Goal: Task Accomplishment & Management: Manage account settings

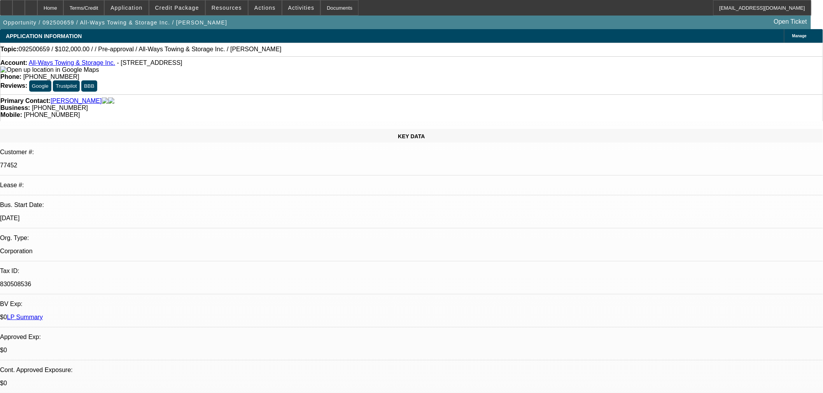
select select "0.15"
select select "2"
select select "0.1"
select select "4"
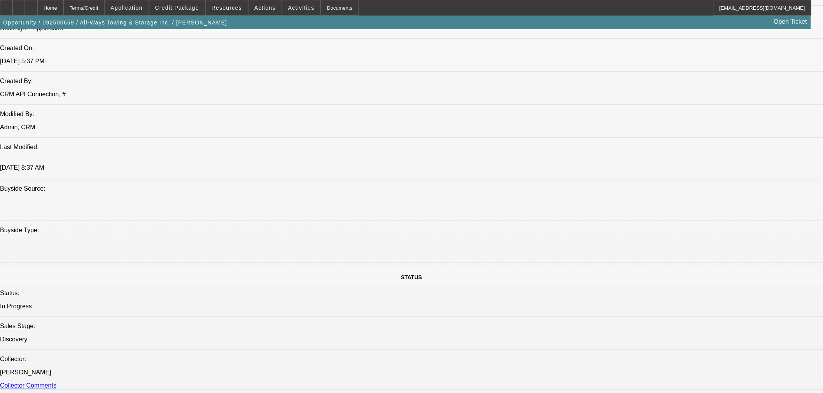
scroll to position [691, 0]
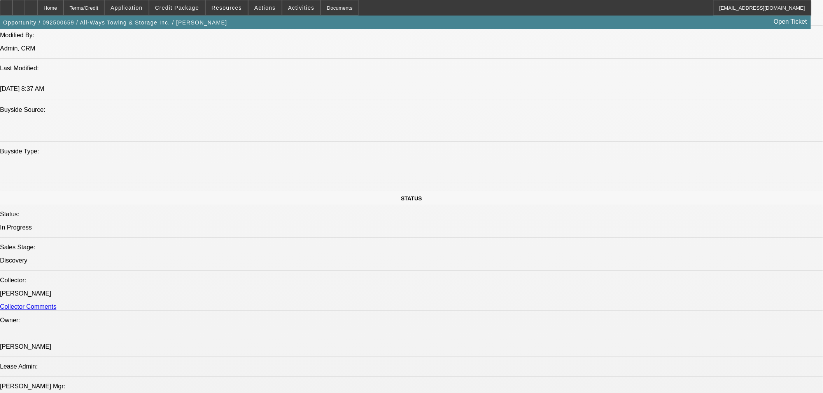
drag, startPoint x: 670, startPoint y: 143, endPoint x: 725, endPoint y: 154, distance: 56.6
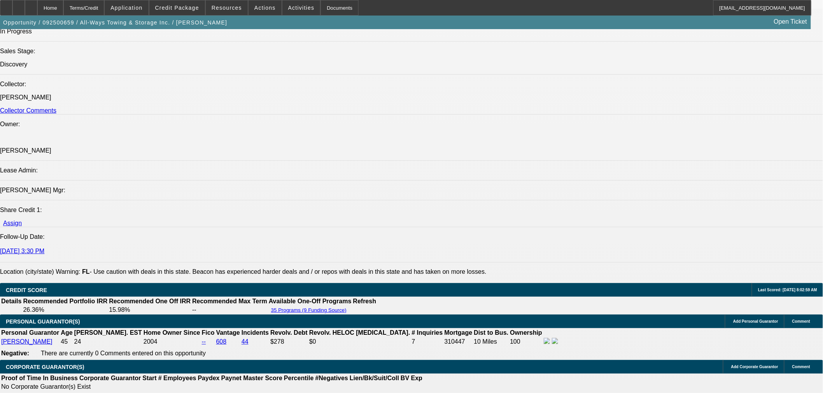
scroll to position [993, 0]
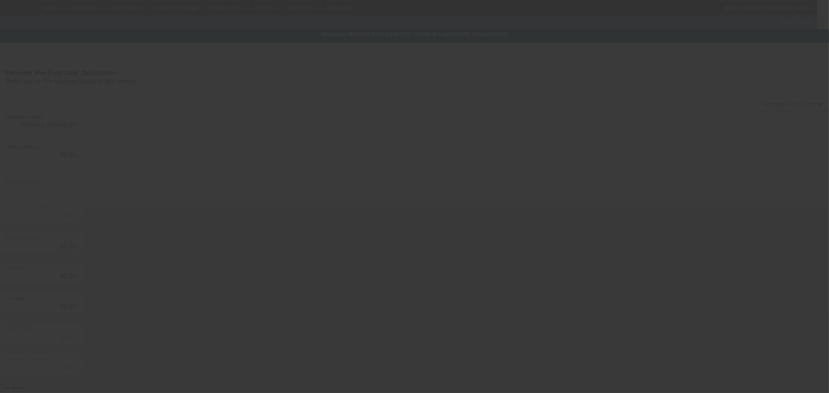
type input "$120,000.00"
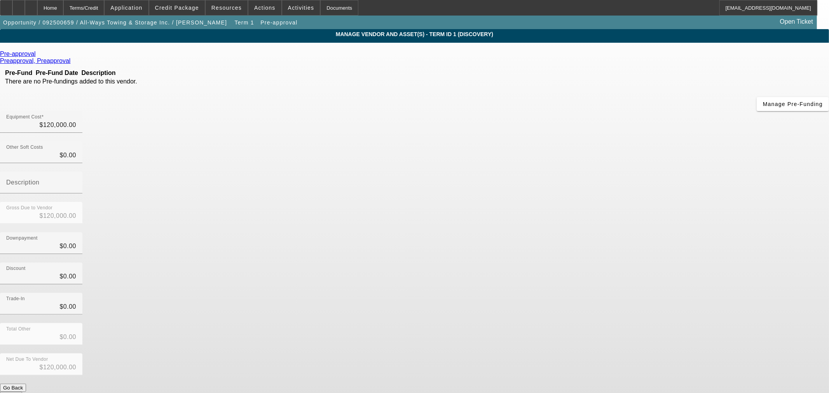
click at [38, 53] on link at bounding box center [37, 54] width 2 height 7
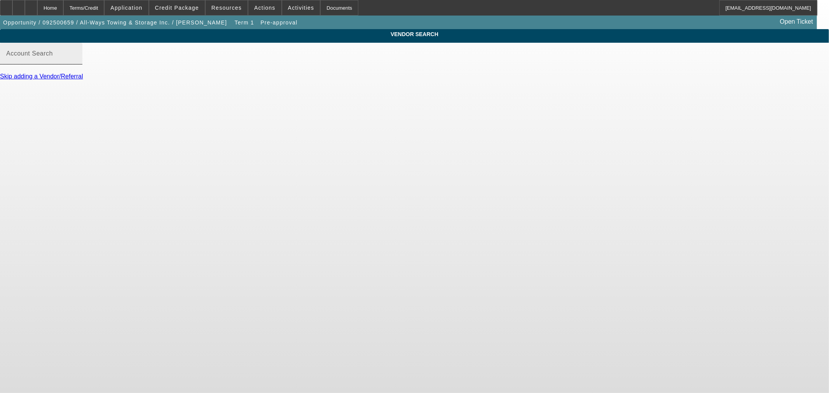
click at [76, 61] on input "Account Search" at bounding box center [41, 56] width 70 height 9
click at [63, 13] on div "Home" at bounding box center [50, 8] width 26 height 16
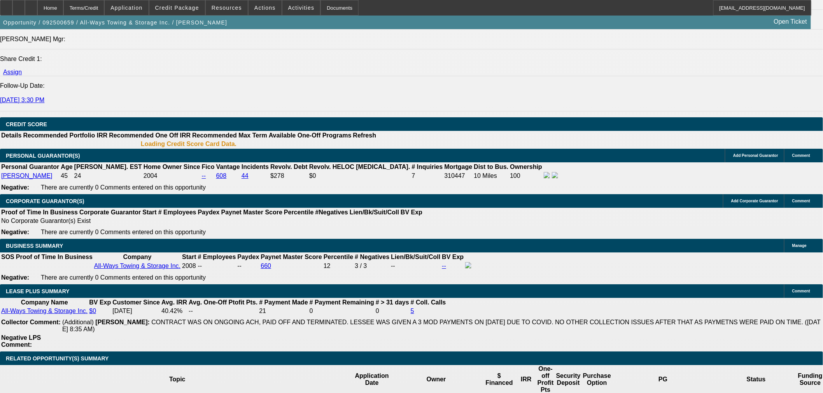
select select "0.15"
select select "2"
select select "0.1"
select select "4"
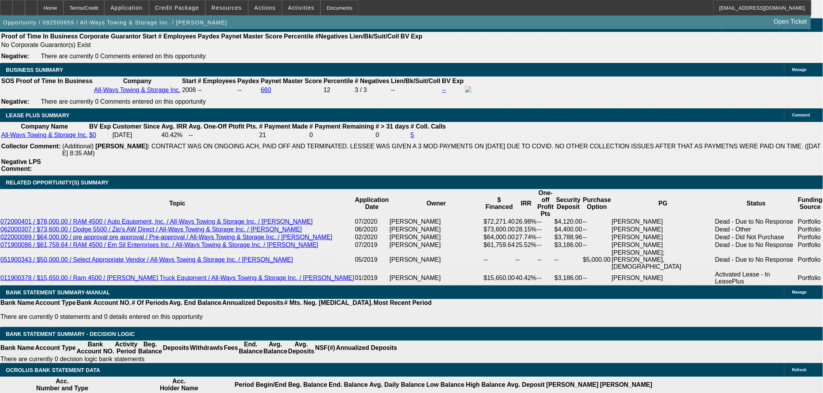
scroll to position [1226, 0]
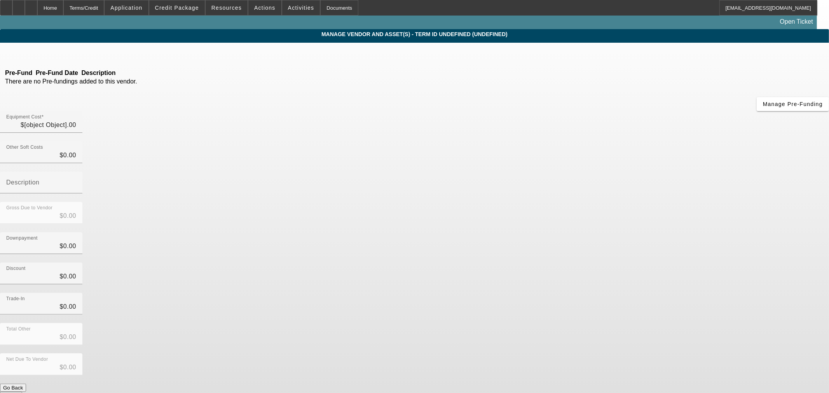
type input "$120,000.00"
drag, startPoint x: 612, startPoint y: 340, endPoint x: 610, endPoint y: 344, distance: 4.2
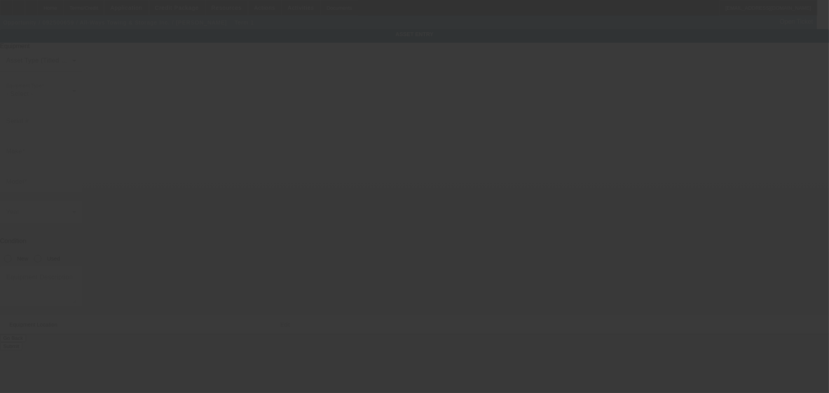
type input "2550 S Park Rd"
type input "Hallandale Beach"
type input "33009"
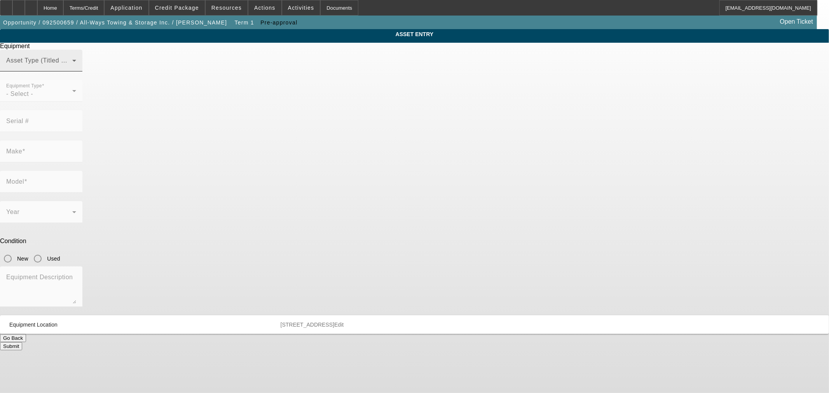
click at [76, 68] on div "Asset Type (Titled or Non-Titled)" at bounding box center [41, 61] width 70 height 22
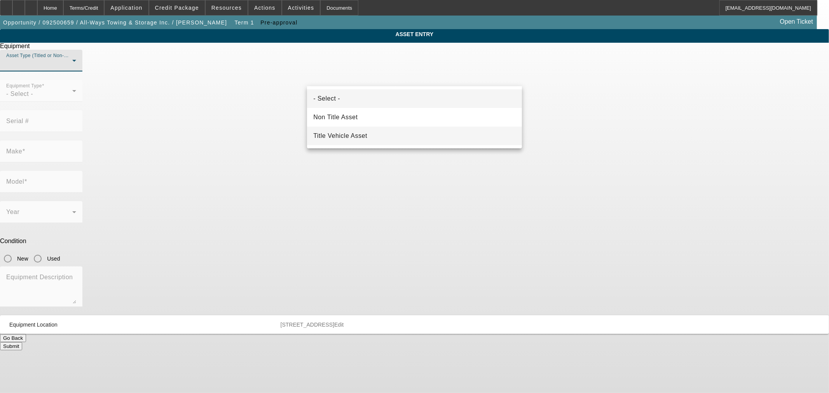
click at [336, 135] on span "Title Vehicle Asset" at bounding box center [340, 135] width 54 height 9
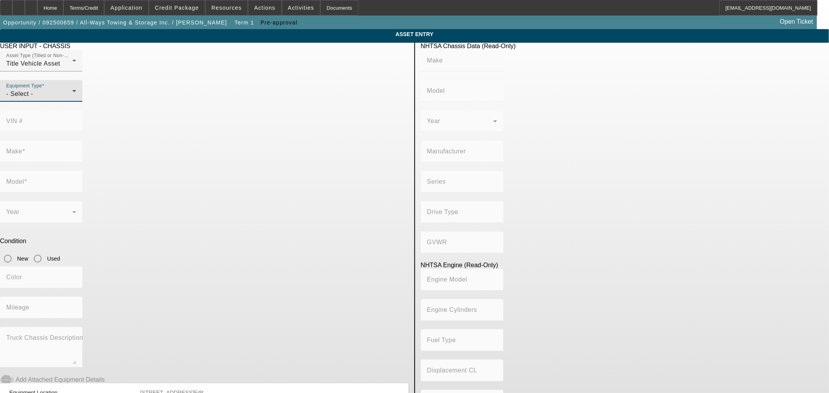
click at [72, 99] on div "- Select -" at bounding box center [39, 93] width 66 height 9
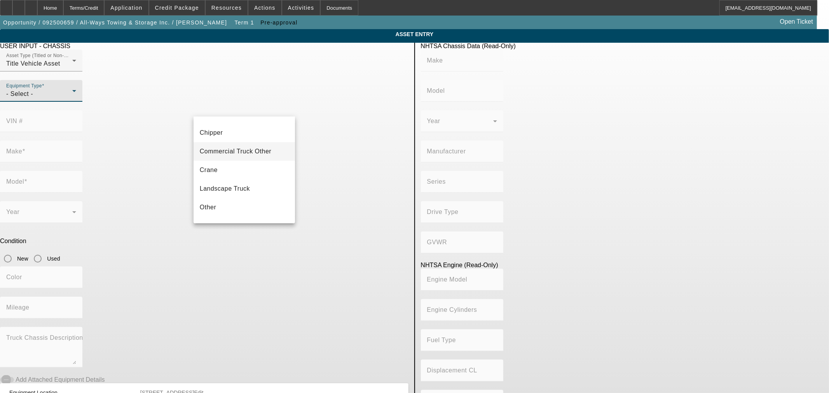
scroll to position [86, 0]
click at [218, 192] on span "Tow Truck" at bounding box center [215, 192] width 30 height 9
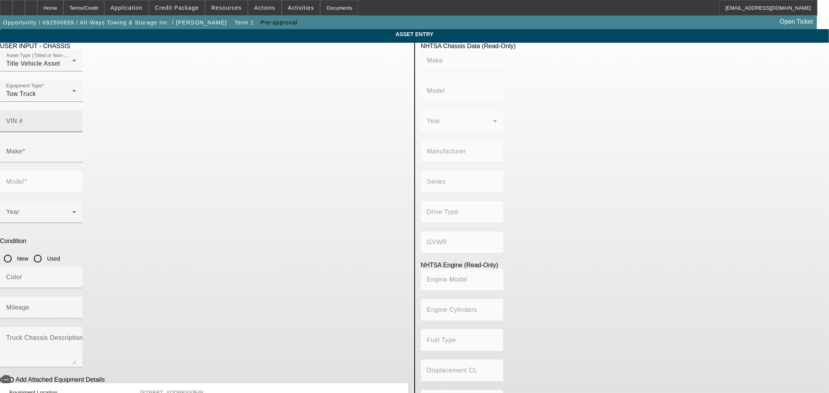
click at [23, 118] on mat-label "VIN #" at bounding box center [14, 121] width 17 height 7
click at [76, 120] on input "VIN #" at bounding box center [41, 124] width 70 height 9
paste input "1FDUF5GY2JDA04064"
type input "1FDUF5GY2JDA04064"
type input "FORD"
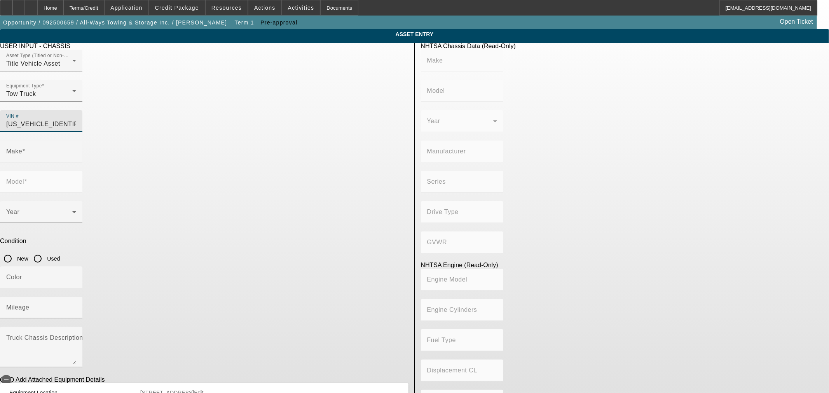
type input "F-550"
type input "FORD MOTOR COMPANY"
type input "4x2"
type input "Class 5: 16,001 - 19,500 lb (7,258 - 8,845 kg)"
type input "10"
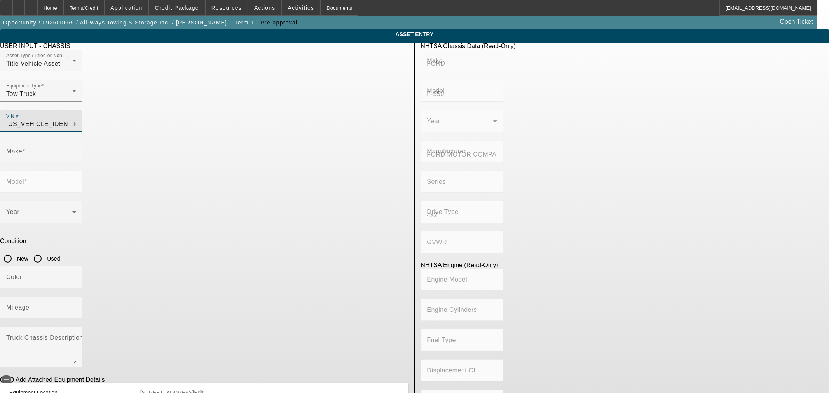
type input "Gasoline"
type input "414.96145984417"
type input "6.8"
type input "FORD"
type input "F-550"
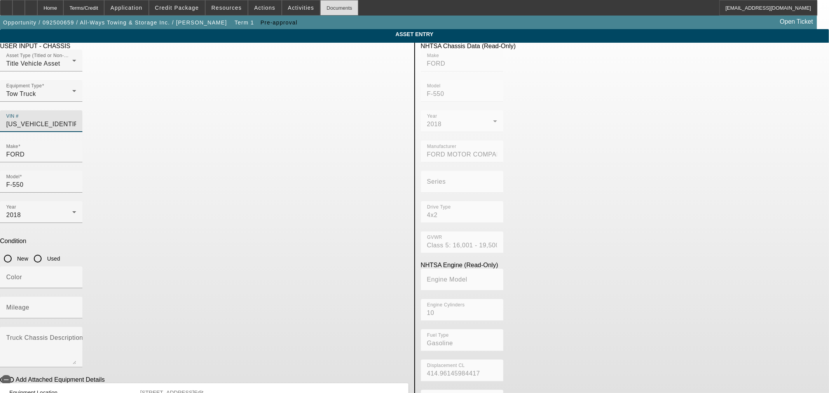
type input "1FDUF5GY2JDA04064"
type input "FORD"
type input "F-550"
type input "FORD MOTOR COMPANY"
type input "4x2"
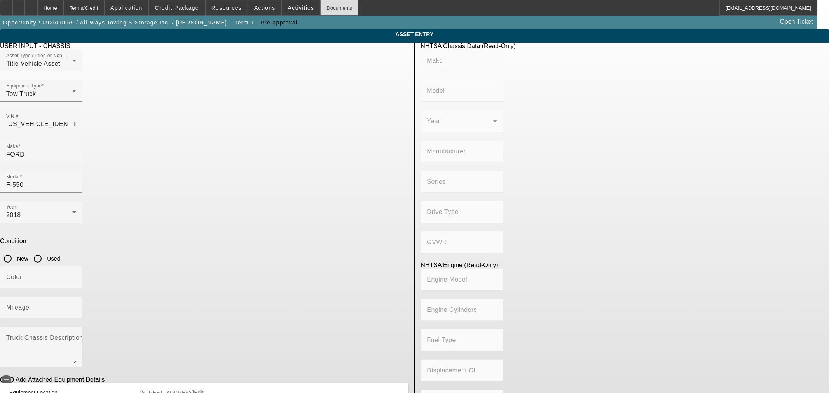
type input "Class 5: 16,001 - 19,500 lb (7,258 - 8,845 kg)"
type input "10"
type input "Gasoline"
type input "414.96145984417"
type input "6.8"
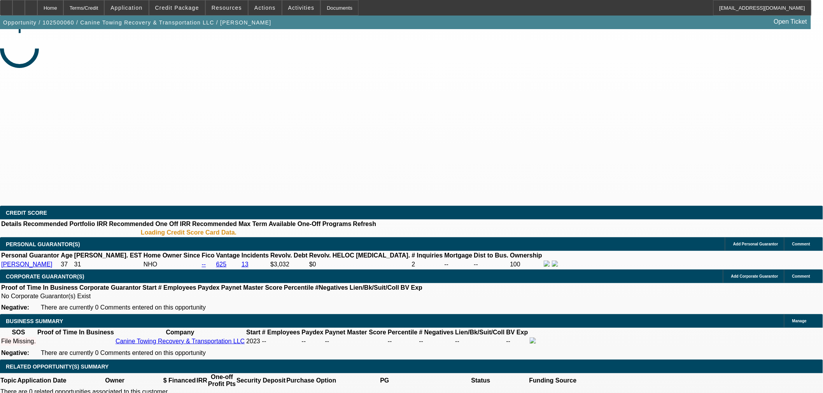
select select "0"
select select "2"
select select "0.1"
select select "4"
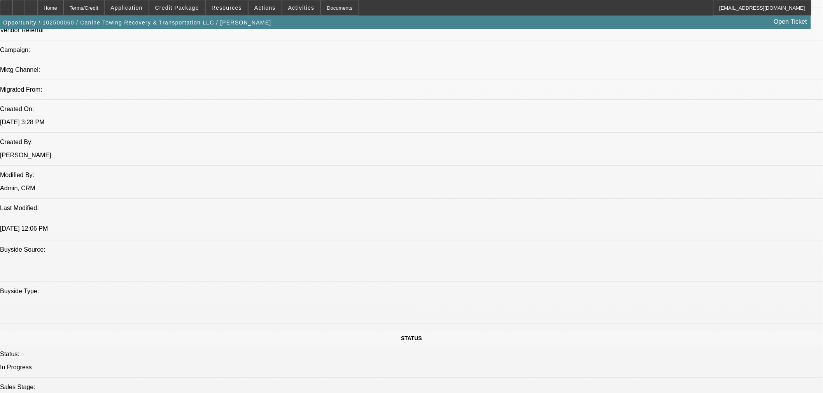
scroll to position [389, 0]
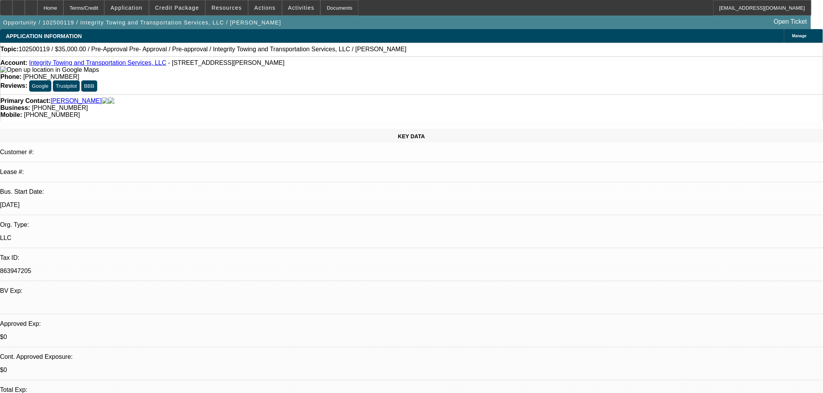
select select "0"
select select "6"
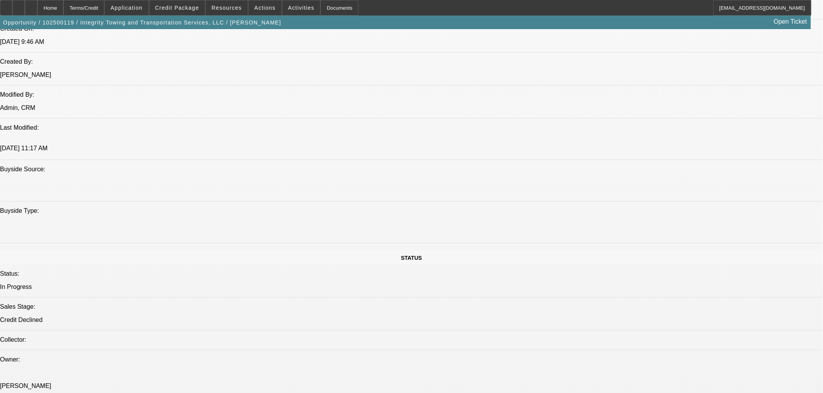
scroll to position [43, 0]
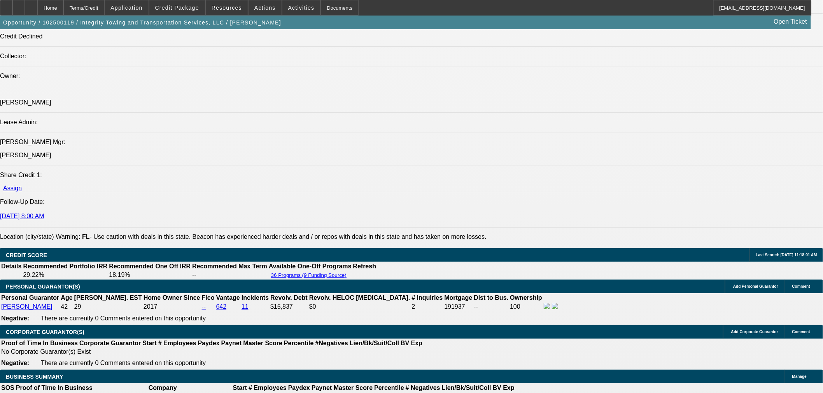
scroll to position [950, 0]
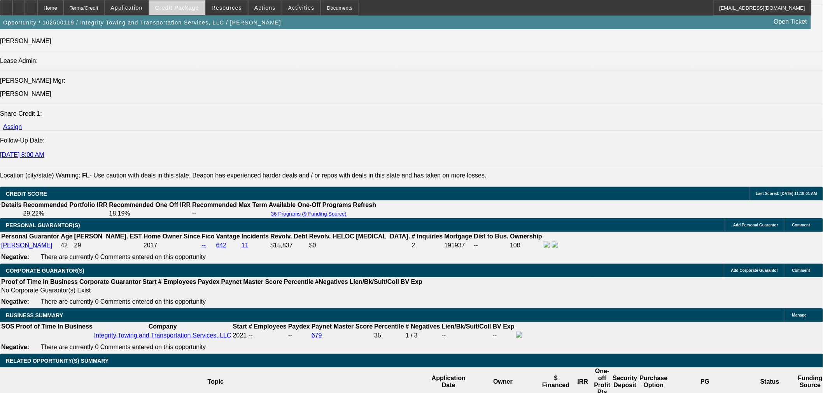
click at [186, 8] on span "Credit Package" at bounding box center [177, 8] width 44 height 6
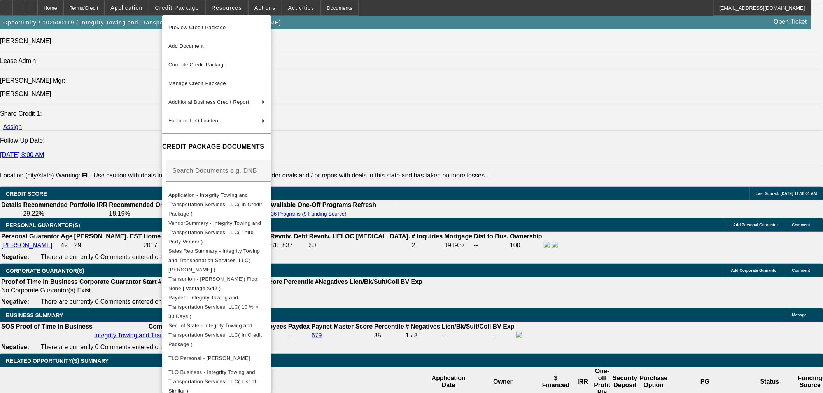
click at [419, 224] on div at bounding box center [411, 196] width 823 height 393
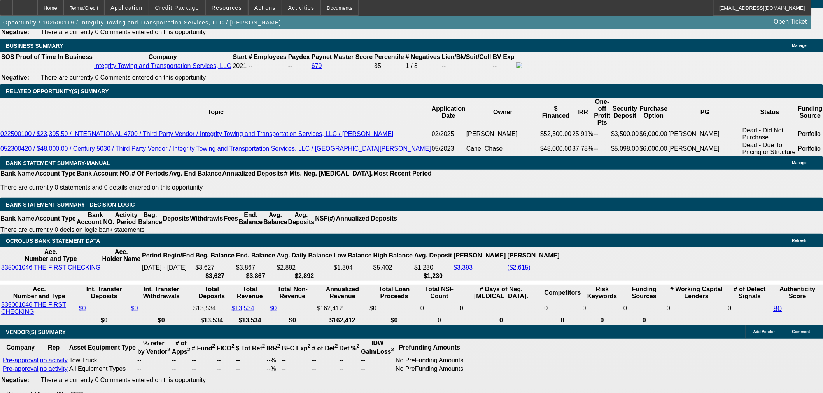
scroll to position [1166, 0]
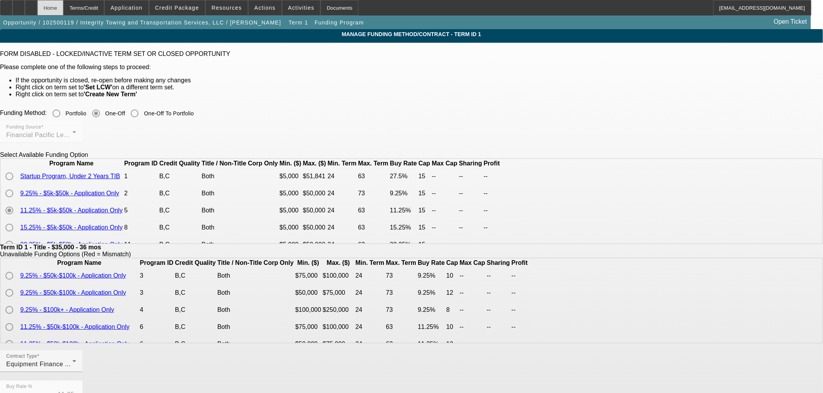
click at [63, 8] on div "Home" at bounding box center [50, 8] width 26 height 16
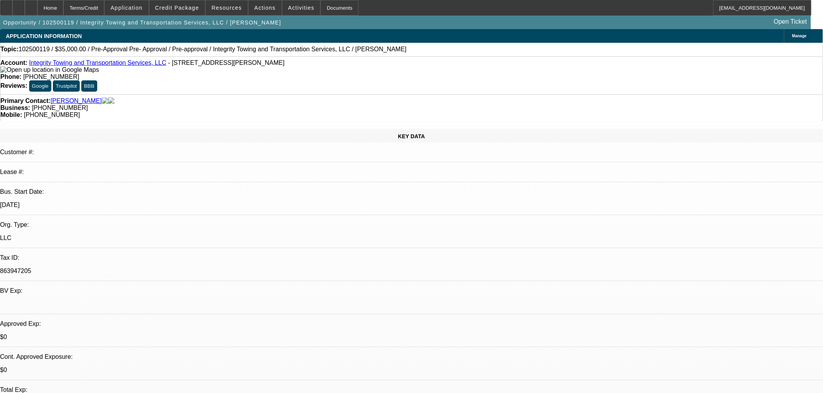
select select "0"
select select "6"
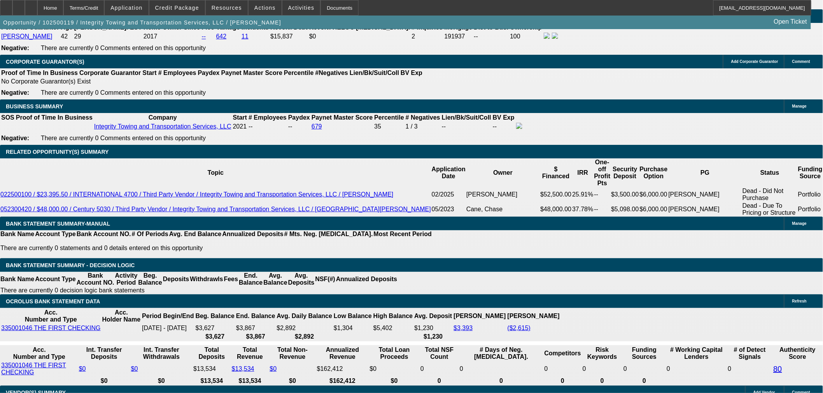
scroll to position [1080, 0]
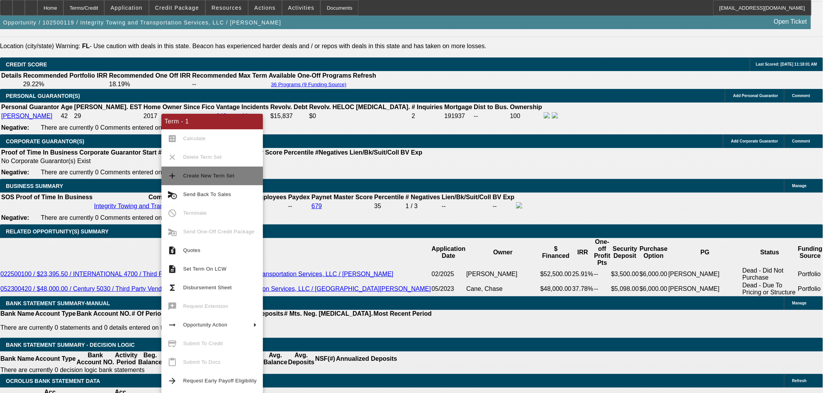
click at [236, 170] on button "add Create New Term Set" at bounding box center [211, 176] width 101 height 19
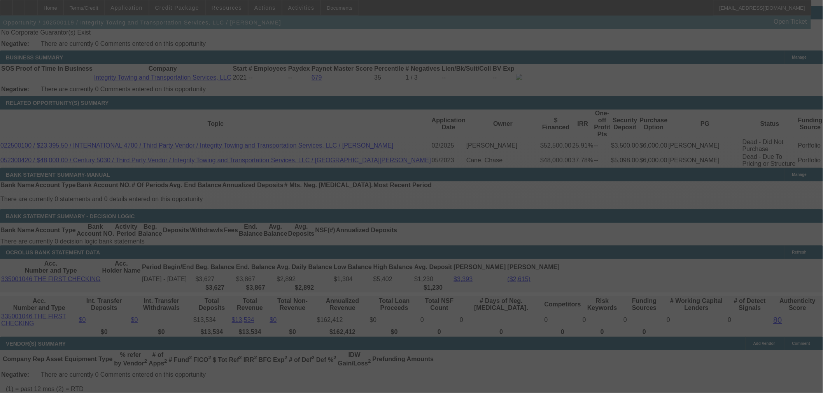
scroll to position [1296, 0]
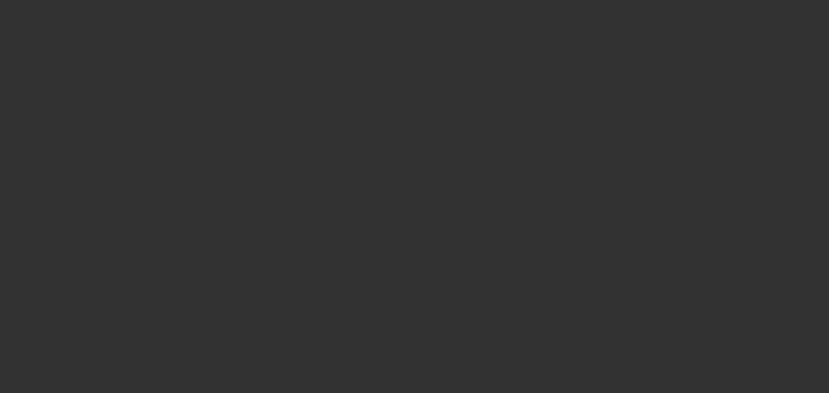
select select "0"
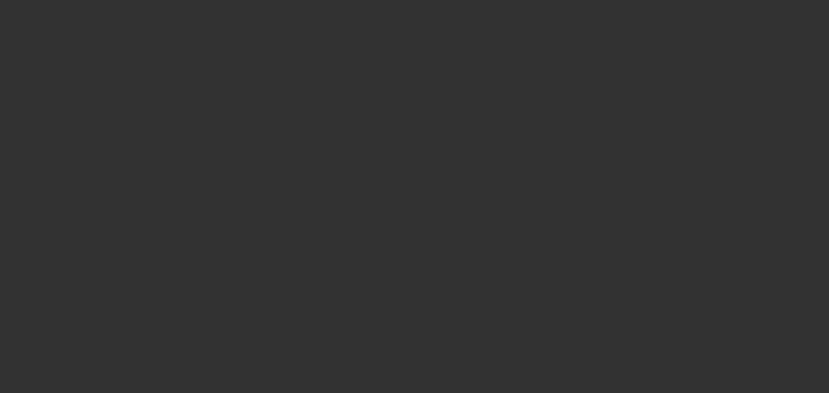
select select "0"
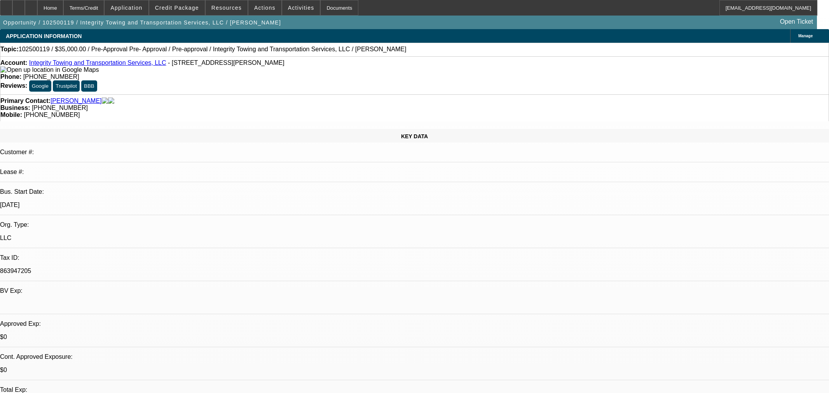
select select "6"
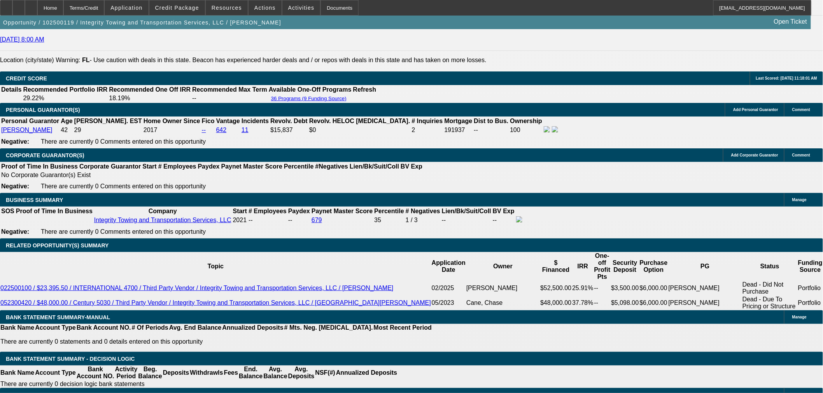
scroll to position [1050, 0]
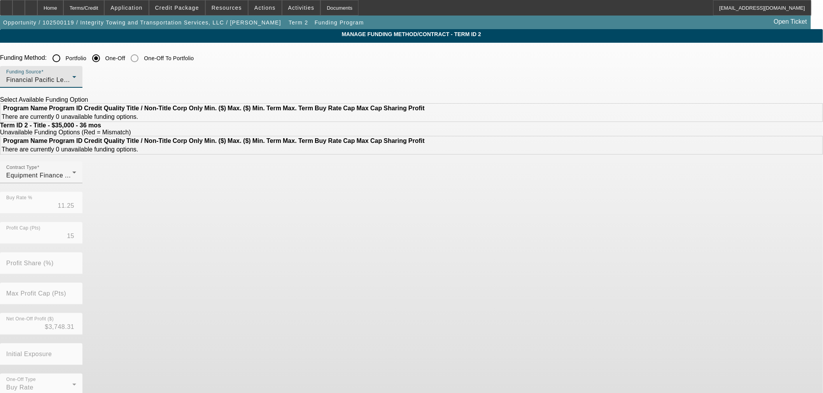
click at [94, 78] on span "Financial Pacific Leasing, Inc." at bounding box center [50, 80] width 88 height 7
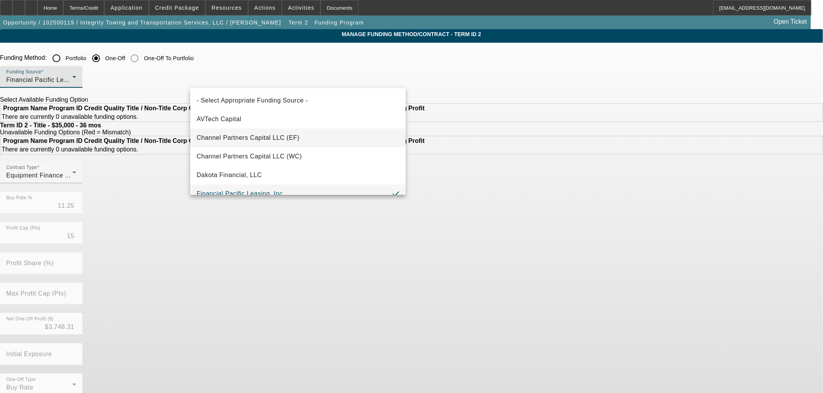
scroll to position [8, 0]
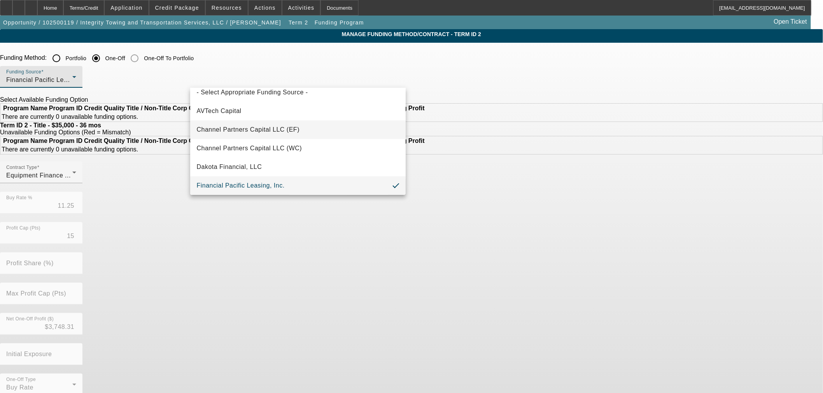
click at [246, 133] on span "Channel Partners Capital LLC (EF)" at bounding box center [247, 129] width 103 height 9
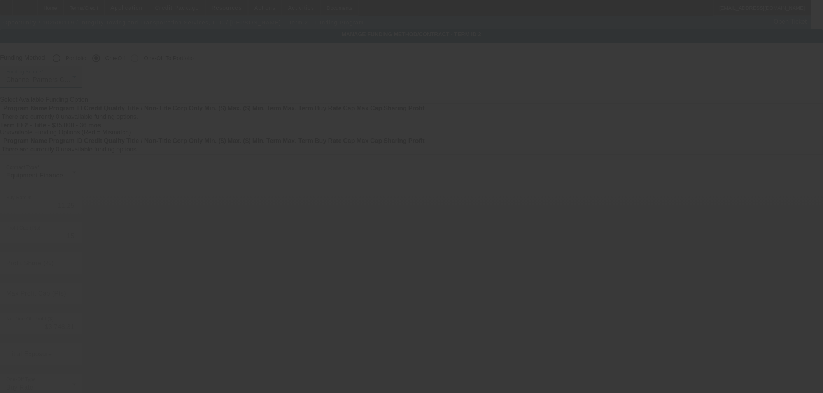
click at [275, 76] on div at bounding box center [411, 196] width 823 height 393
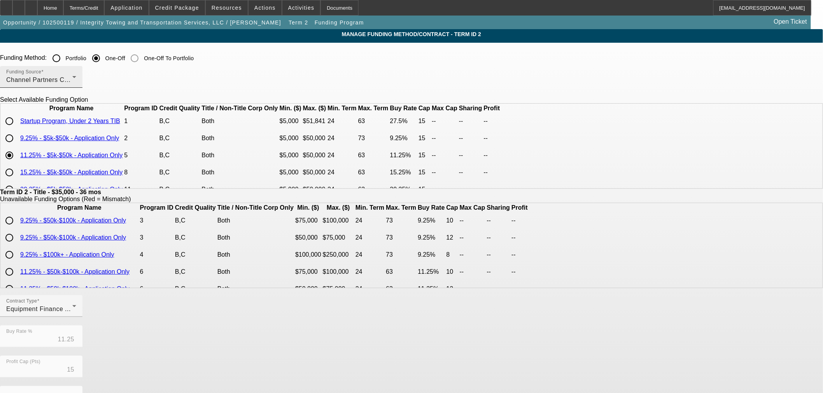
click at [44, 73] on span at bounding box center [42, 72] width 2 height 5
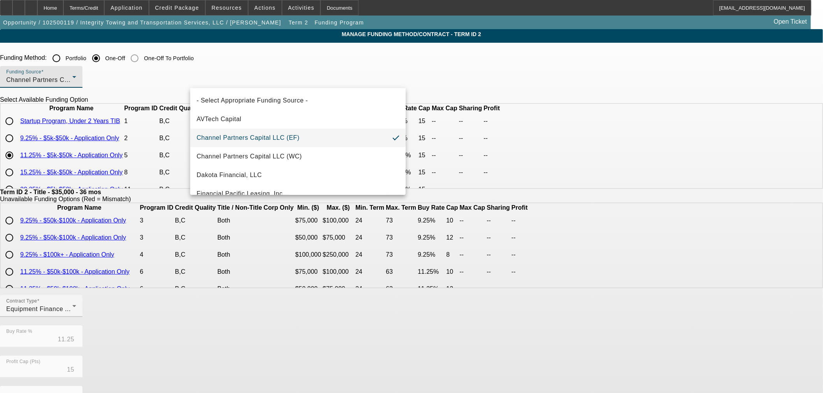
click at [269, 139] on span "Channel Partners Capital LLC (EF)" at bounding box center [247, 137] width 103 height 9
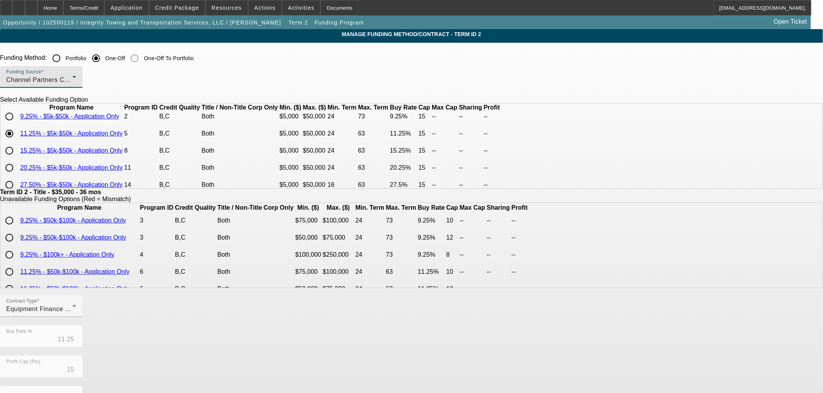
scroll to position [43, 0]
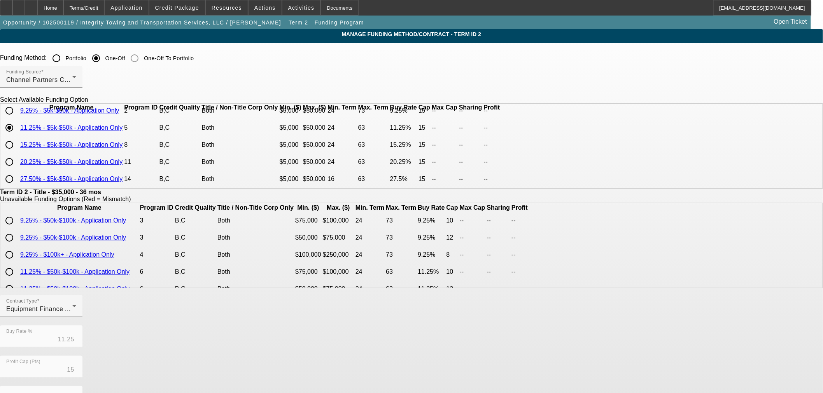
click at [17, 150] on input "radio" at bounding box center [10, 145] width 16 height 16
radio input "true"
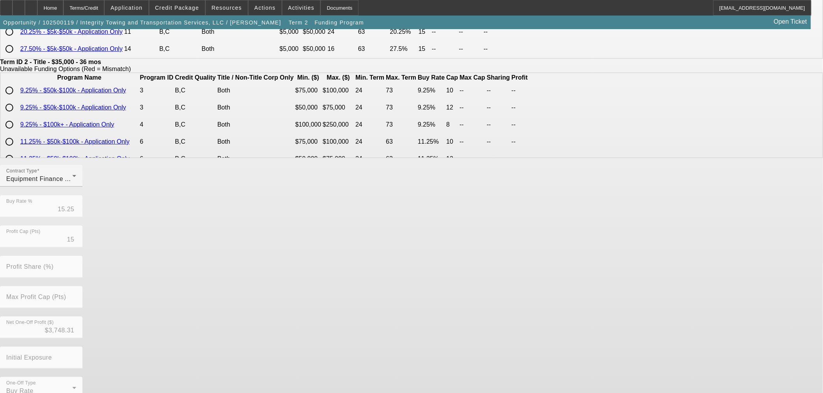
scroll to position [139, 0]
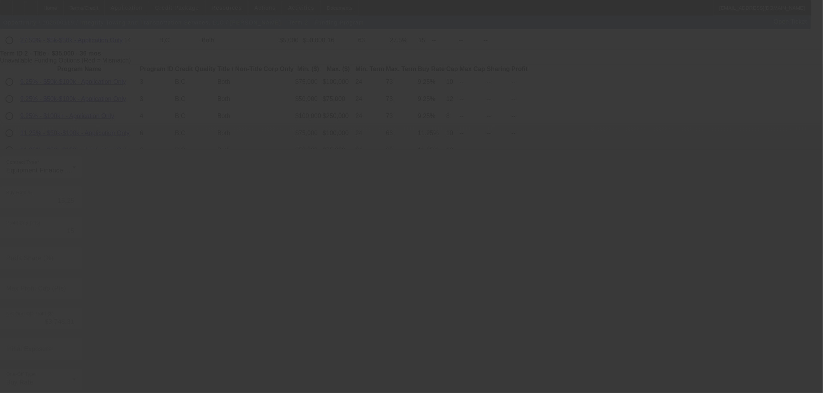
type input "11.25"
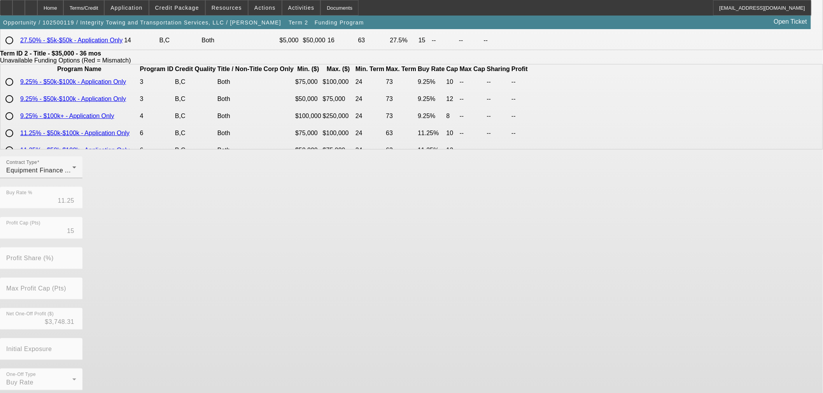
scroll to position [0, 0]
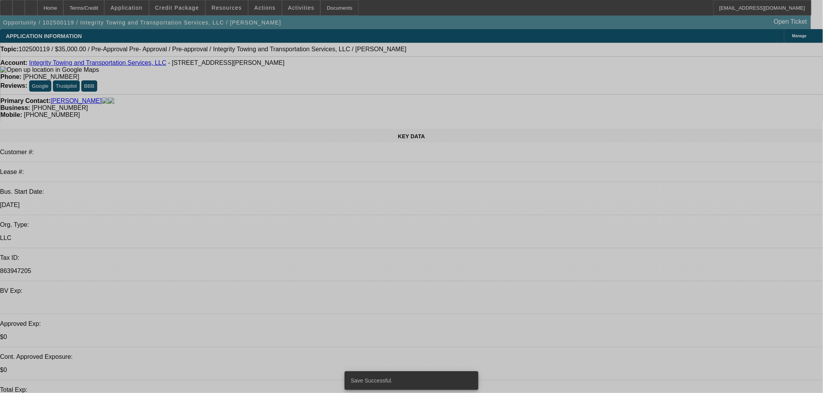
select select "0"
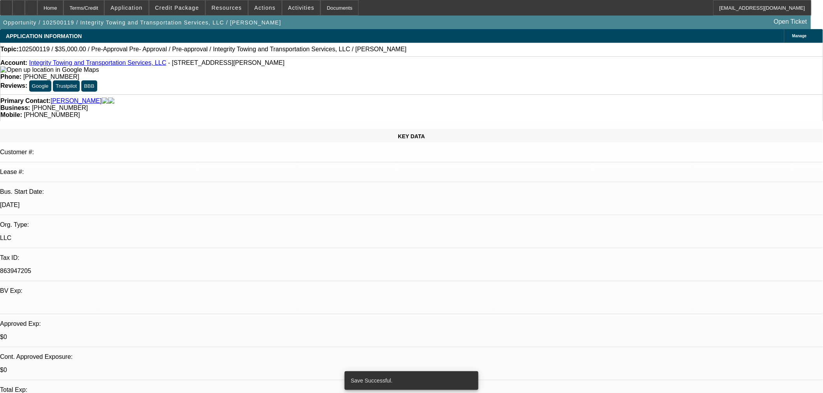
select select "0"
select select "6"
select select "0"
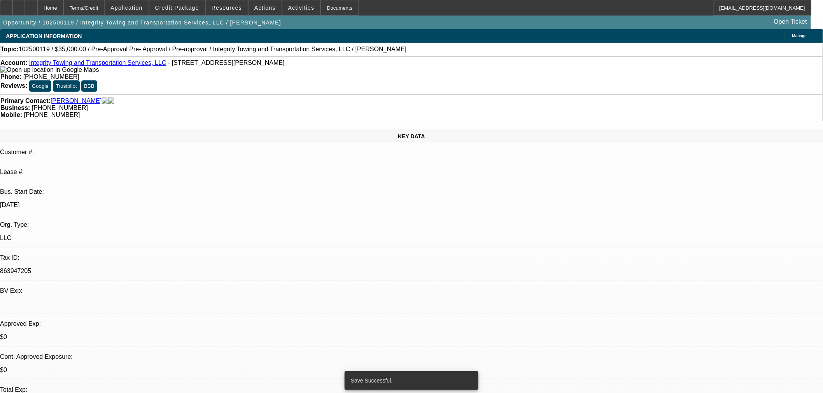
select select "0"
select select "6"
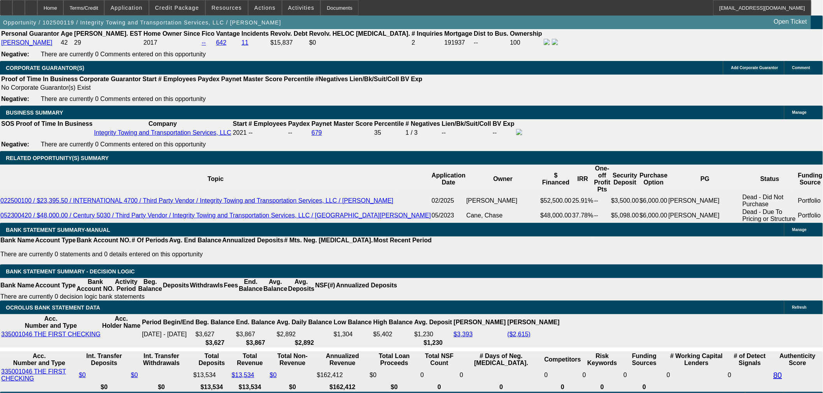
scroll to position [1150, 0]
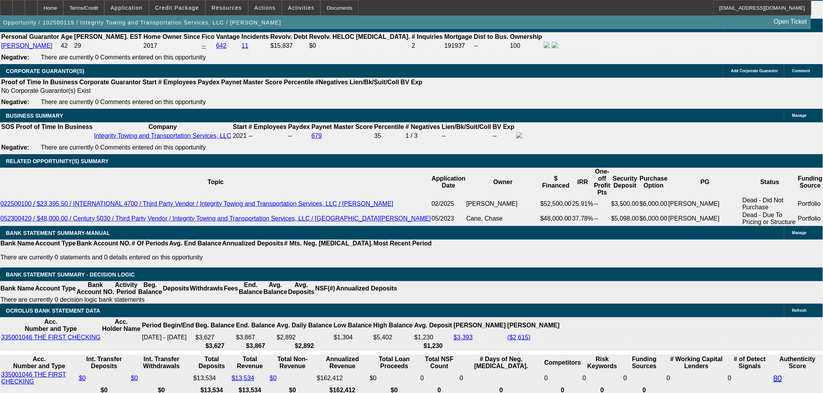
type input "UNKNOWN"
type input "2"
type input "$1,002.49"
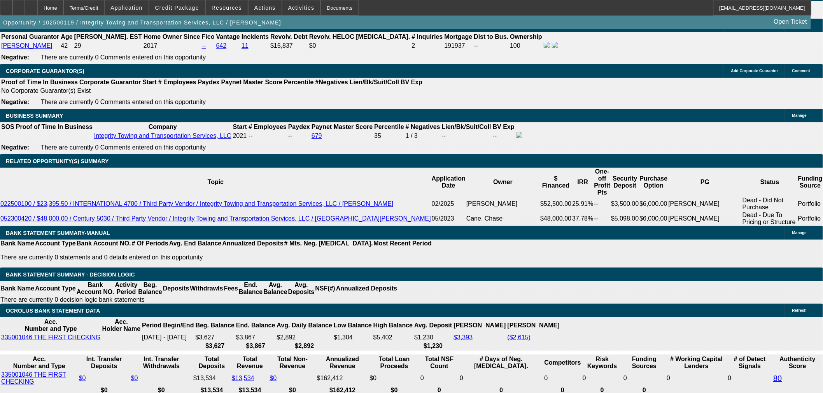
type input "21"
type input "$1,318.63"
type input "21"
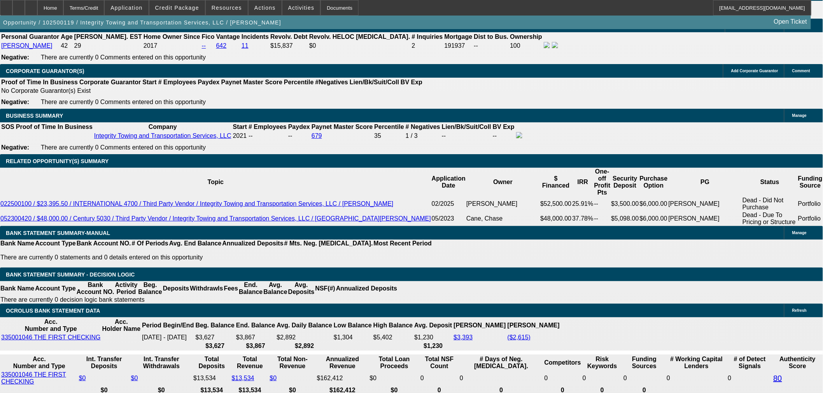
type input "1"
type input "1315"
type input "20.8"
type input "$1,315.00"
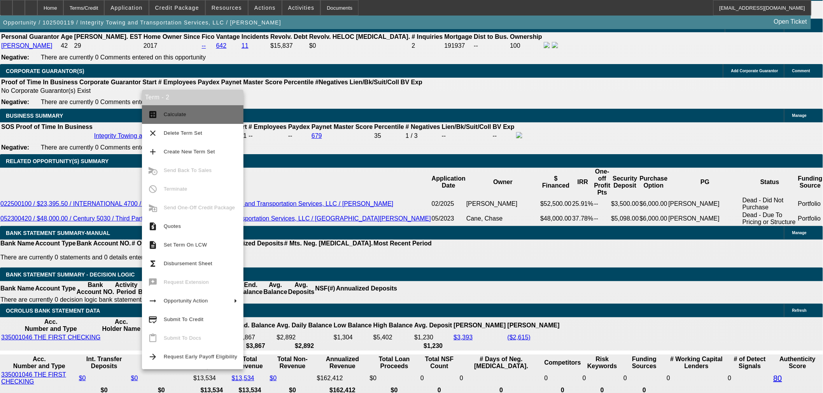
click at [209, 119] on span "Calculate" at bounding box center [200, 114] width 73 height 9
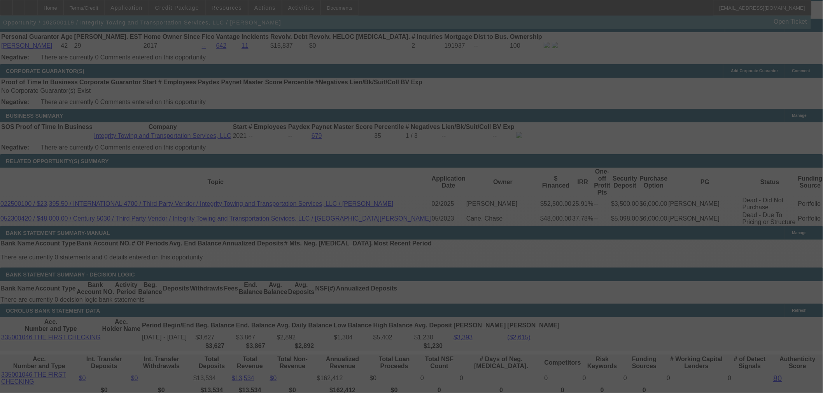
select select "0"
select select "6"
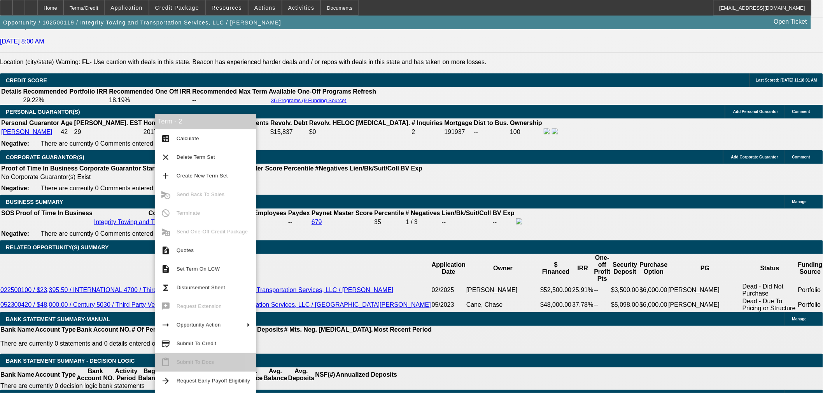
scroll to position [1087, 0]
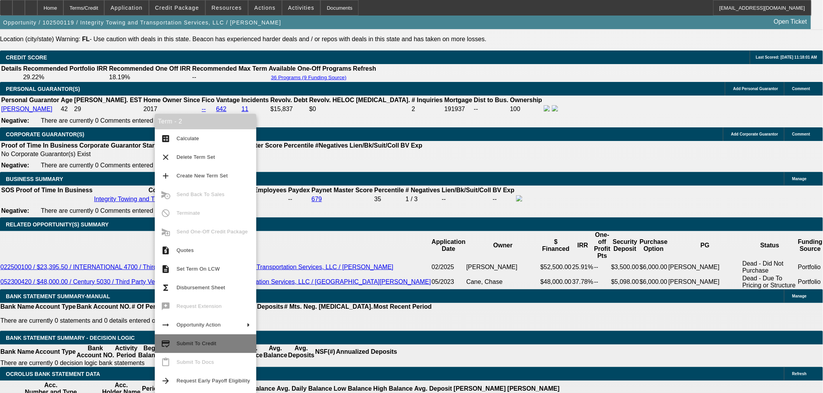
click at [200, 338] on button "credit_score Submit To Credit" at bounding box center [205, 344] width 101 height 19
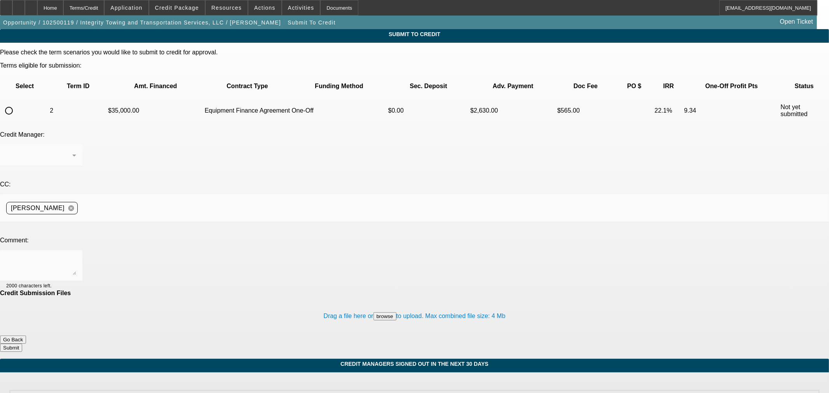
click at [17, 103] on input "radio" at bounding box center [9, 111] width 16 height 16
radio input "true"
click at [76, 257] on textarea at bounding box center [41, 266] width 70 height 19
type textarea "Please send to Channel, thank you."
click at [22, 344] on button "Submit" at bounding box center [11, 348] width 22 height 8
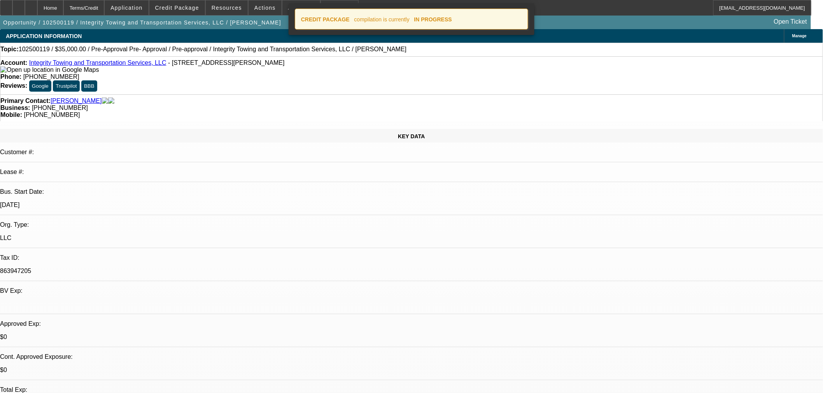
select select "0"
select select "6"
select select "0"
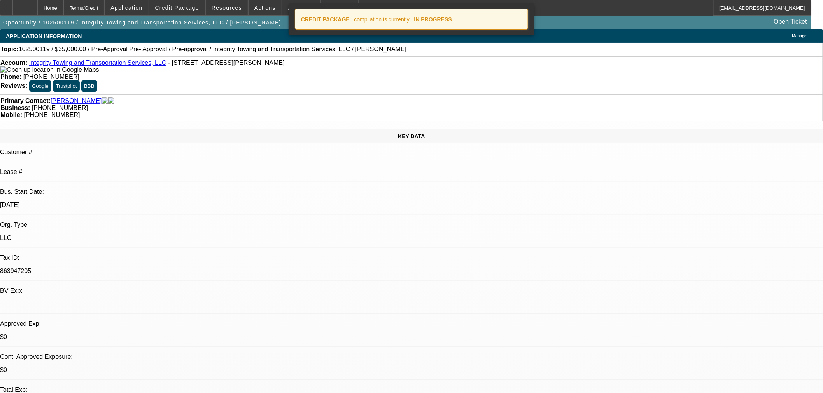
select select "0"
select select "6"
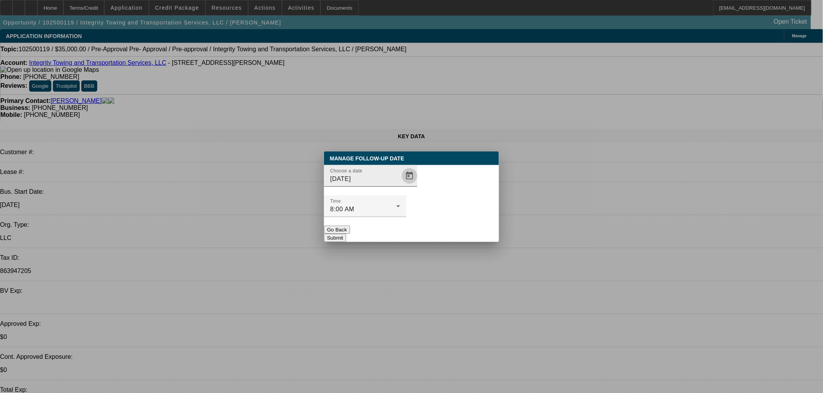
click at [402, 185] on span "Open calendar" at bounding box center [409, 176] width 19 height 19
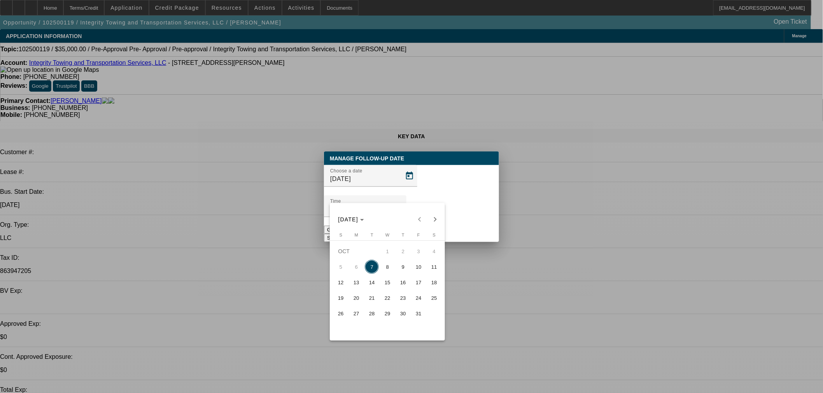
drag, startPoint x: 393, startPoint y: 263, endPoint x: 419, endPoint y: 257, distance: 26.7
click at [392, 263] on button "8" at bounding box center [387, 267] width 16 height 16
type input "10/8/2025"
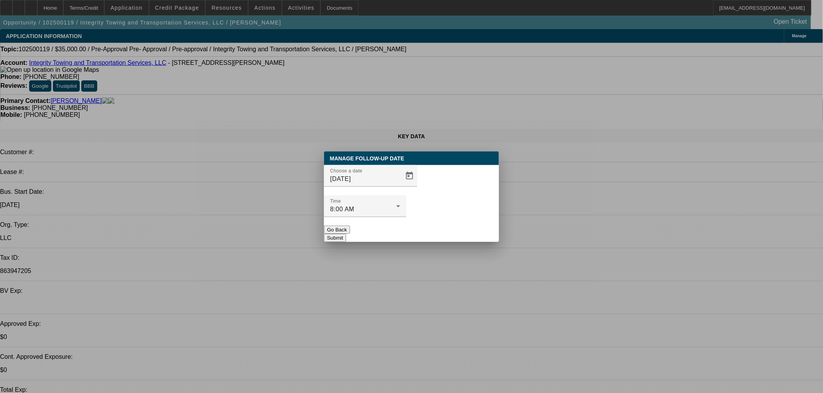
drag, startPoint x: 441, startPoint y: 221, endPoint x: 369, endPoint y: 112, distance: 130.5
click at [346, 234] on button "Submit" at bounding box center [335, 238] width 22 height 8
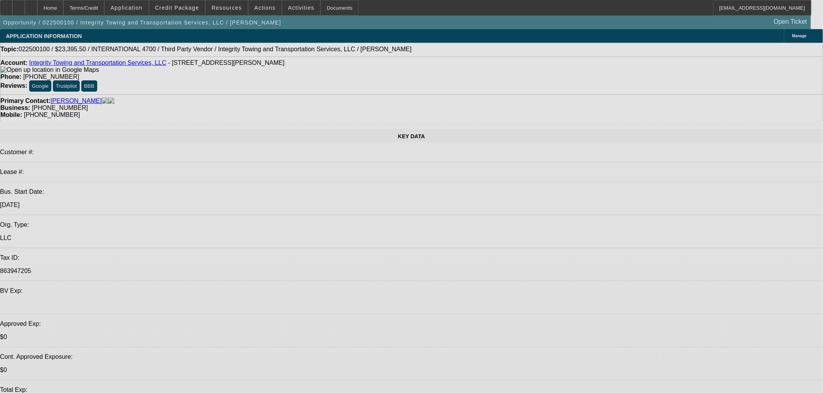
select select "0.1"
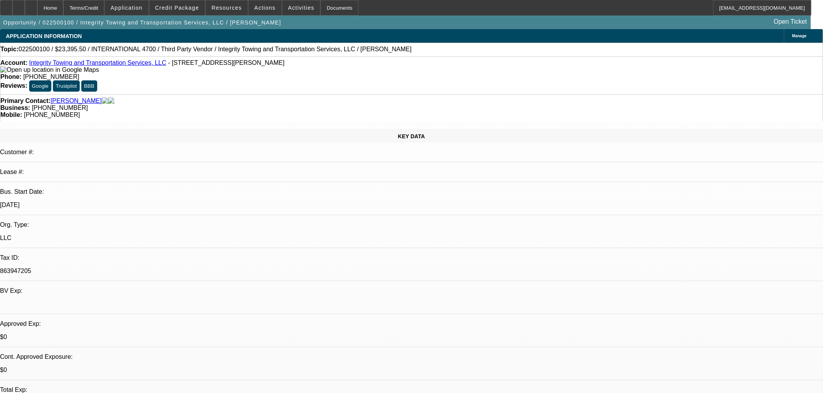
select select "2"
select select "0.1"
select select "4"
select select "0.1"
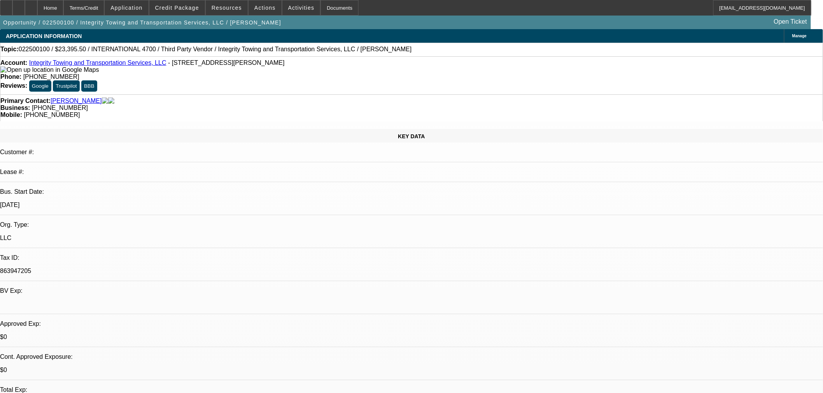
select select "2"
select select "0.1"
select select "4"
select select "2"
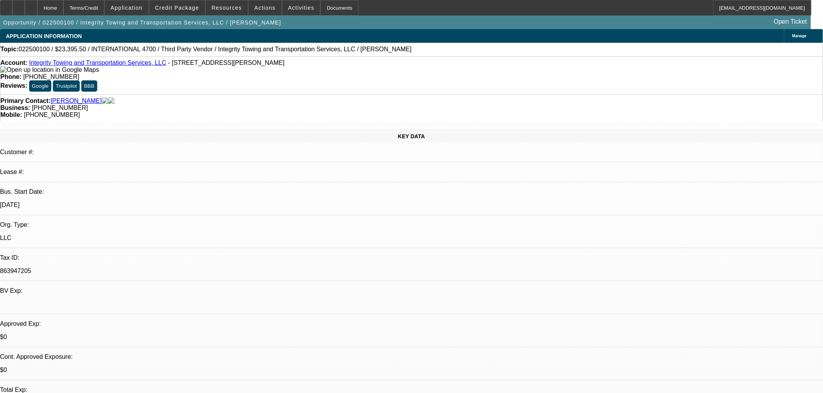
select select "2"
select select "0.1"
select select "4"
select select "2"
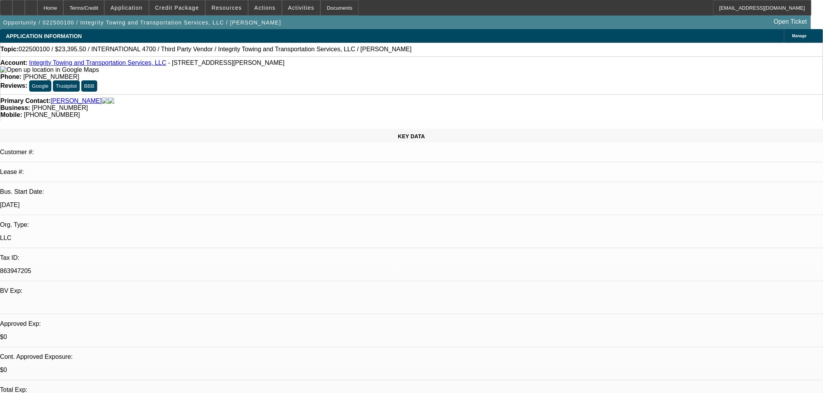
select select "0.1"
select select "4"
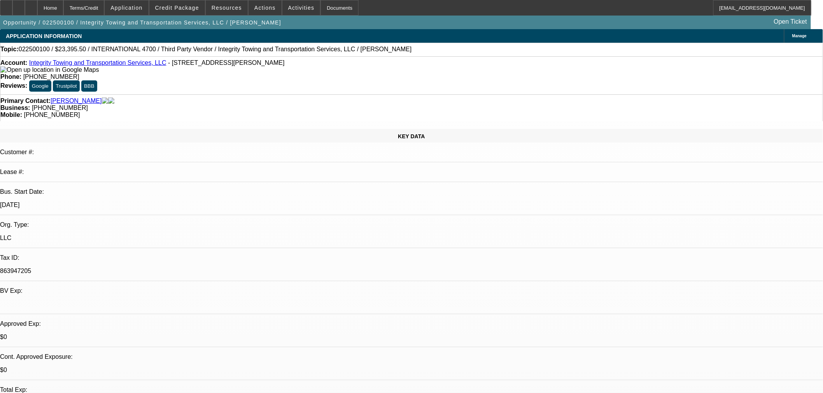
scroll to position [747, 0]
drag, startPoint x: 685, startPoint y: 122, endPoint x: 685, endPoint y: 104, distance: 17.9
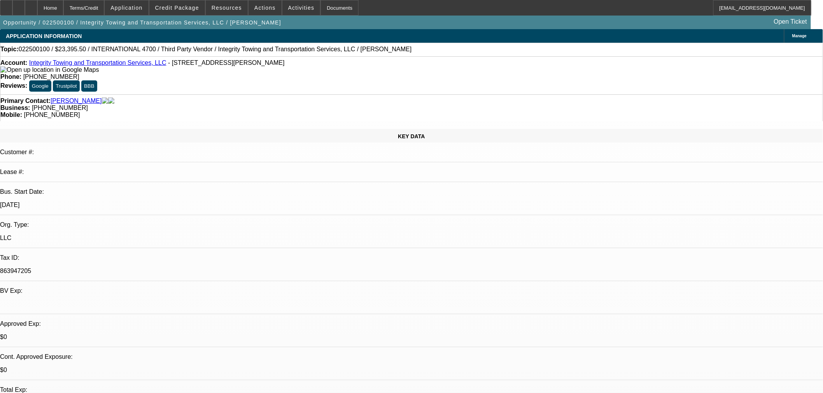
scroll to position [704, 0]
drag, startPoint x: 676, startPoint y: 138, endPoint x: 685, endPoint y: 135, distance: 8.9
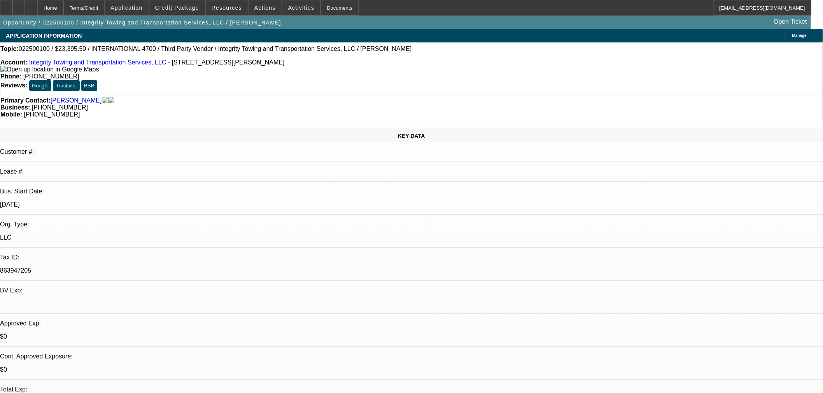
scroll to position [86, 0]
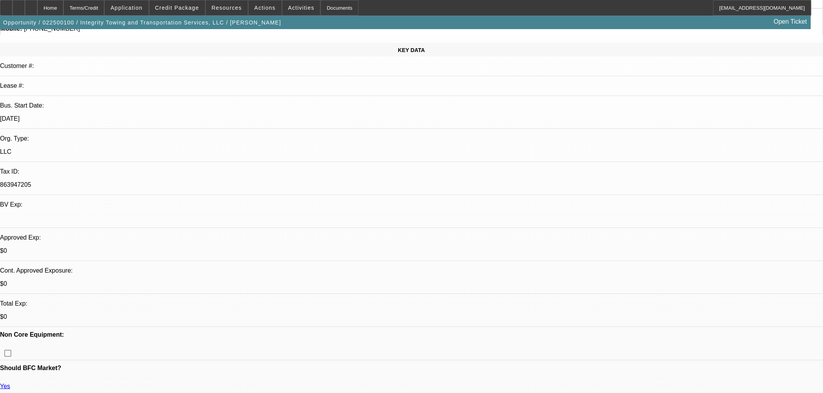
drag, startPoint x: 596, startPoint y: 124, endPoint x: 603, endPoint y: 120, distance: 8.0
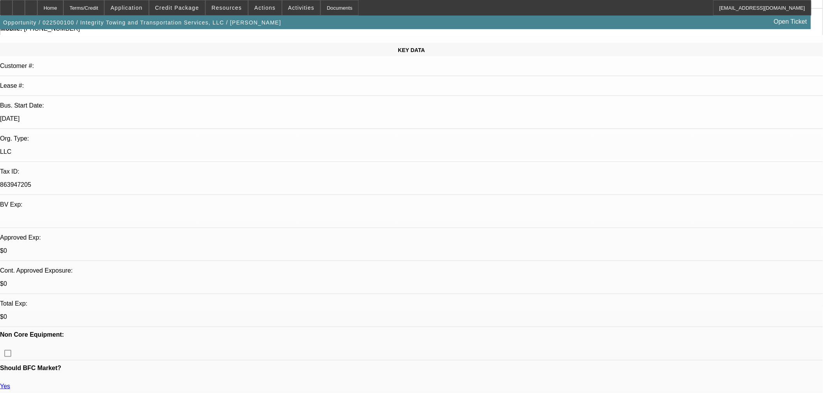
scroll to position [235, 0]
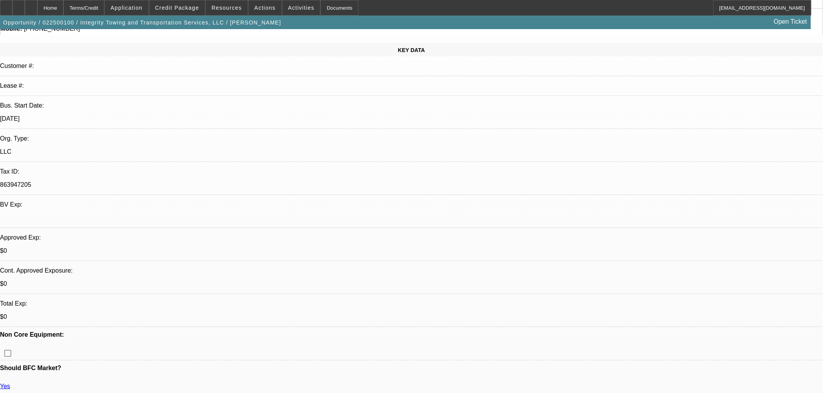
scroll to position [0, 0]
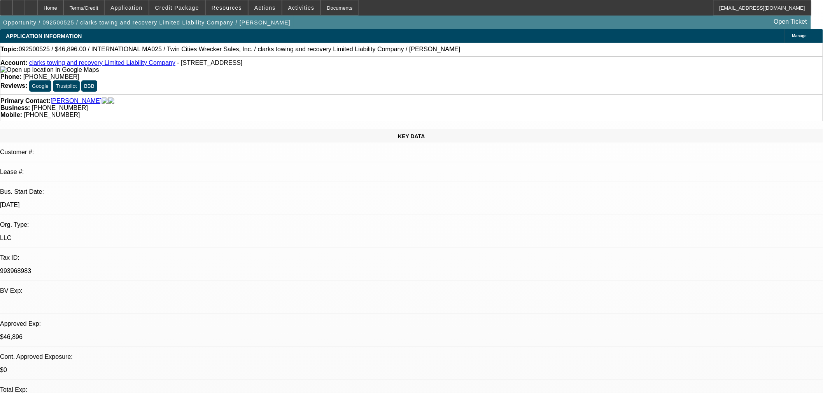
select select "0.2"
select select "2"
select select "0"
select select "6"
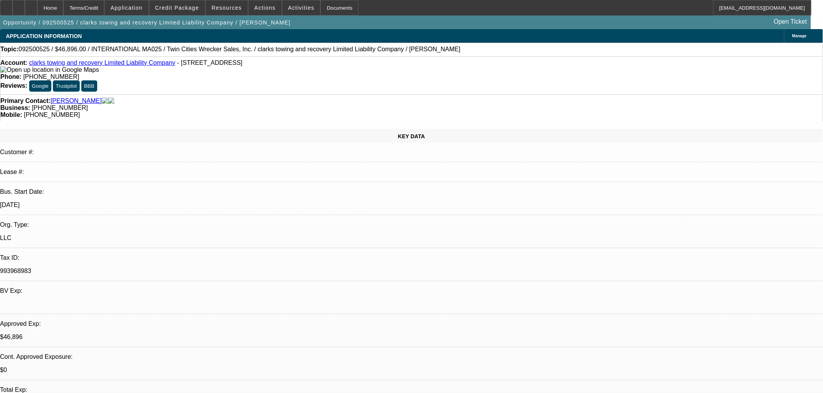
select select "0.2"
select select "2"
select select "0"
select select "6"
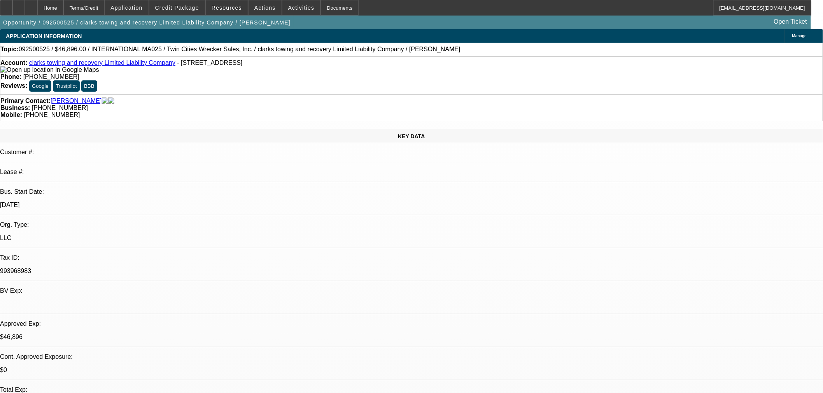
select select "0"
select select "2"
select select "0"
select select "6"
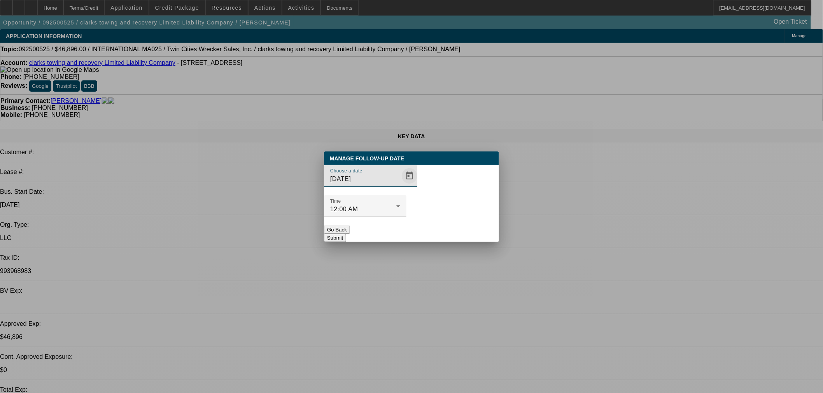
click at [400, 185] on span "Open calendar" at bounding box center [409, 176] width 19 height 19
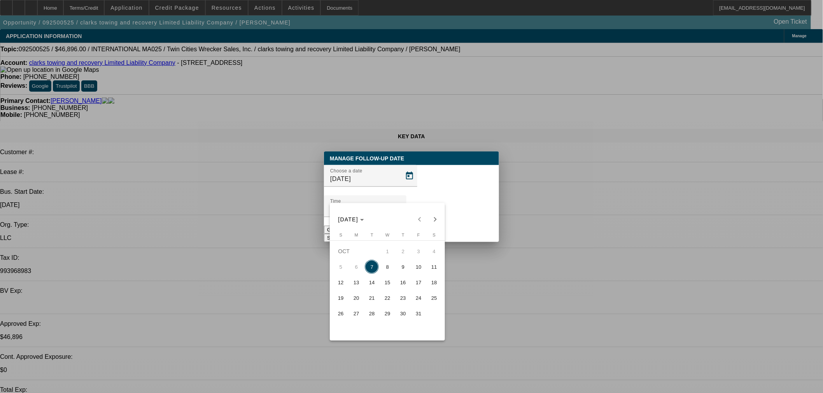
click at [385, 269] on span "8" at bounding box center [387, 267] width 14 height 14
type input "10/8/2025"
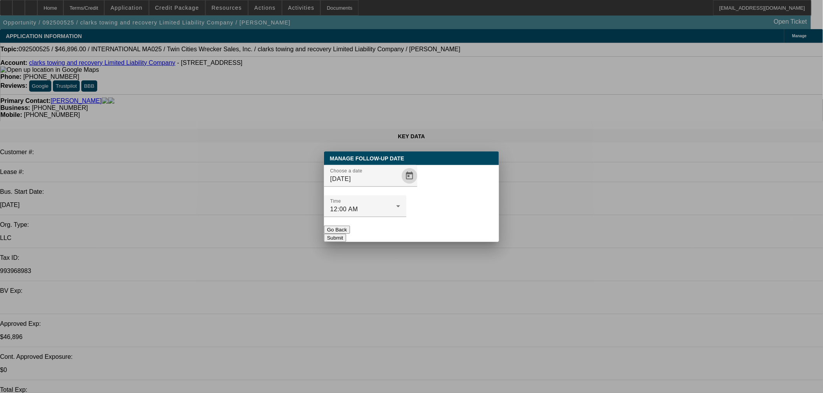
click at [346, 234] on button "Submit" at bounding box center [335, 238] width 22 height 8
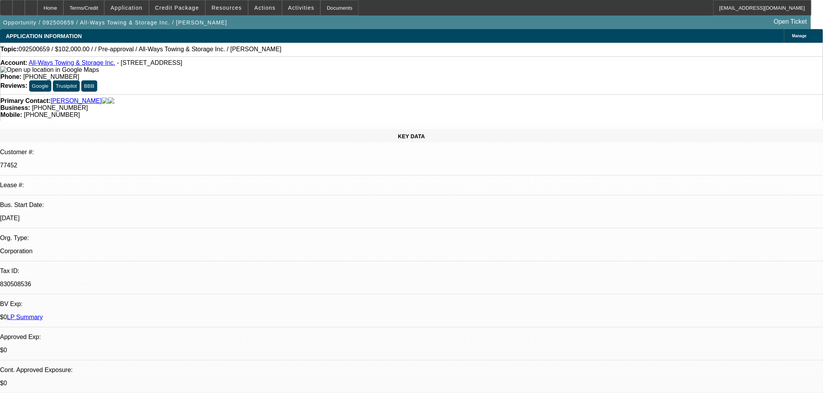
select select "0.15"
select select "2"
select select "0.1"
select select "4"
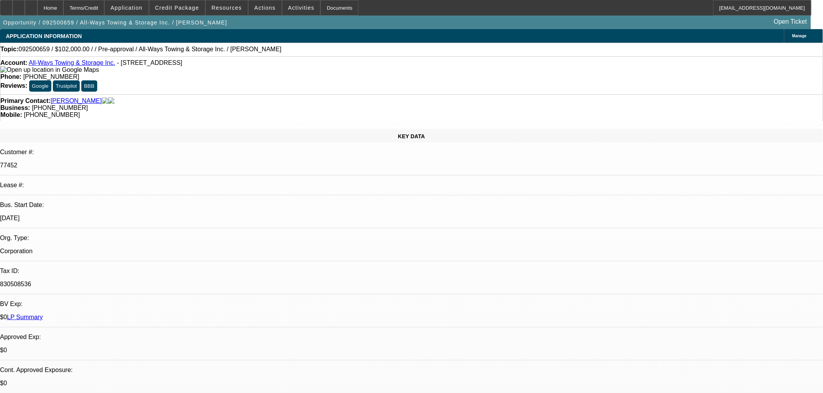
scroll to position [129, 0]
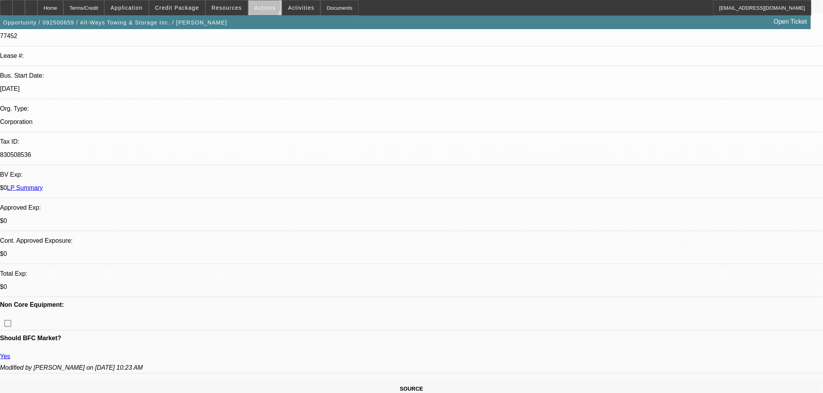
click at [261, 8] on span "Actions" at bounding box center [264, 8] width 21 height 6
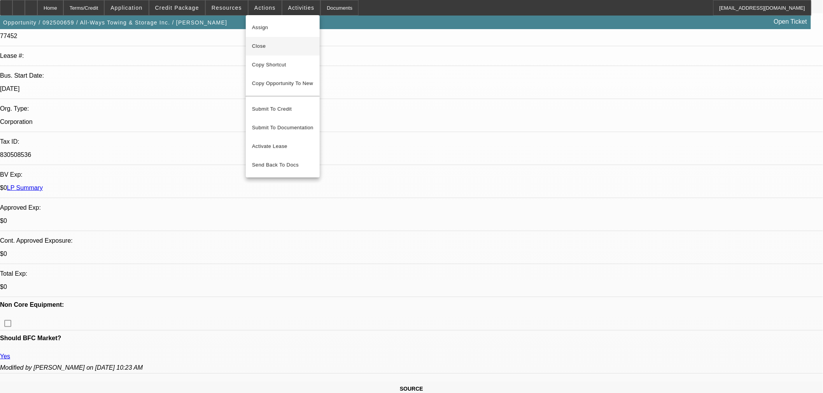
click at [275, 49] on span "Close" at bounding box center [282, 46] width 61 height 9
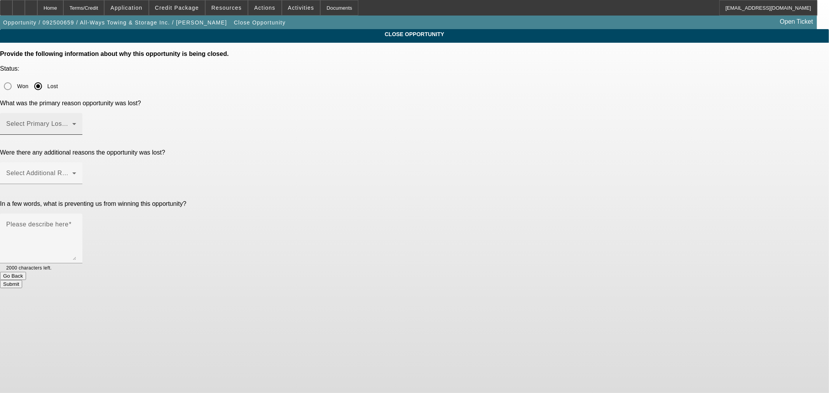
click at [82, 113] on div "Select Primary Lost Reason" at bounding box center [41, 124] width 82 height 22
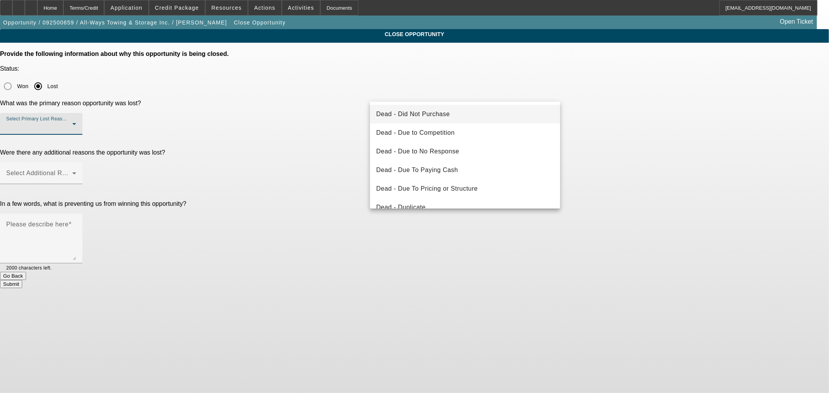
click at [397, 93] on div at bounding box center [414, 196] width 829 height 393
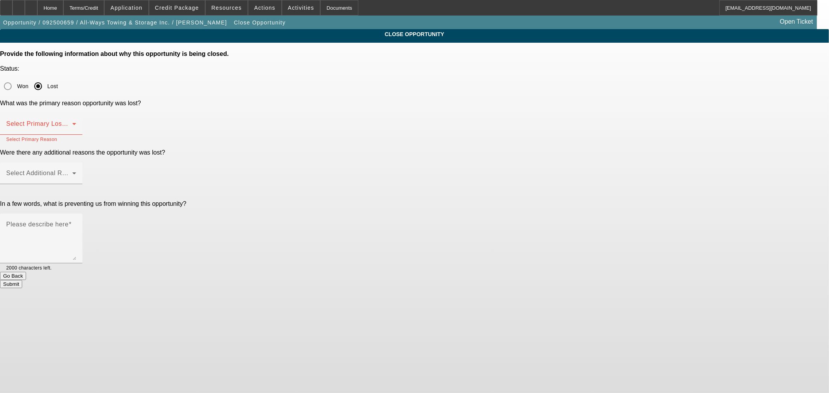
click at [72, 122] on span at bounding box center [39, 126] width 66 height 9
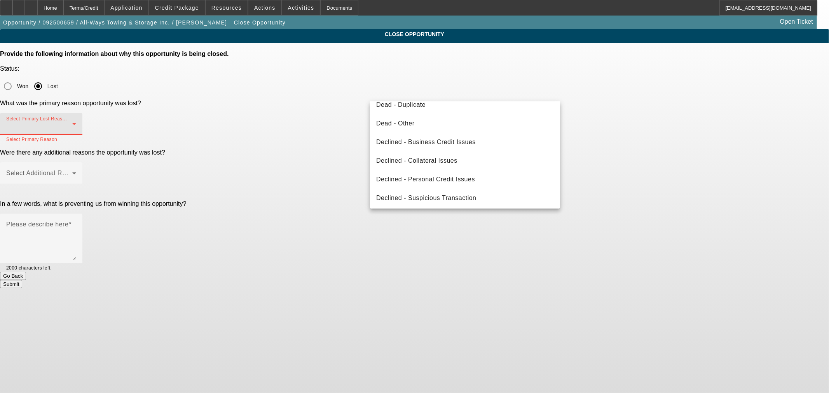
scroll to position [104, 0]
click at [453, 176] on span "Declined - Personal Credit Issues" at bounding box center [425, 178] width 99 height 9
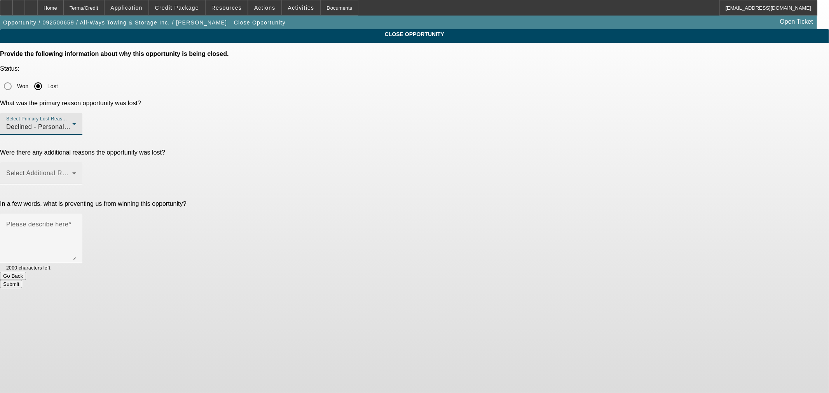
click at [83, 170] on mat-label "Select Additional Reasons" at bounding box center [44, 173] width 77 height 7
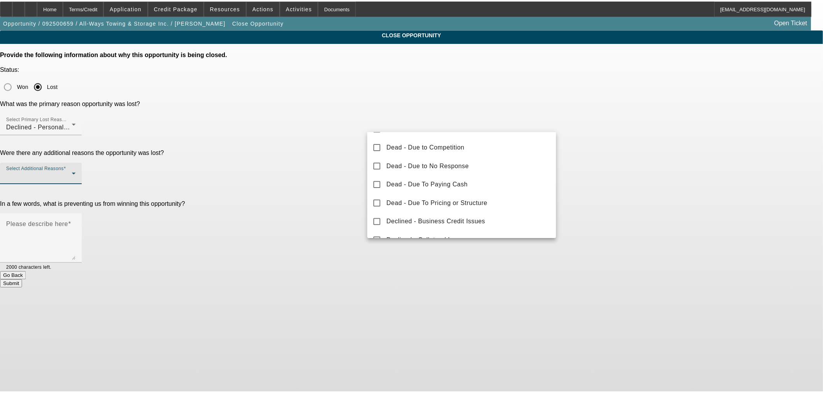
scroll to position [86, 0]
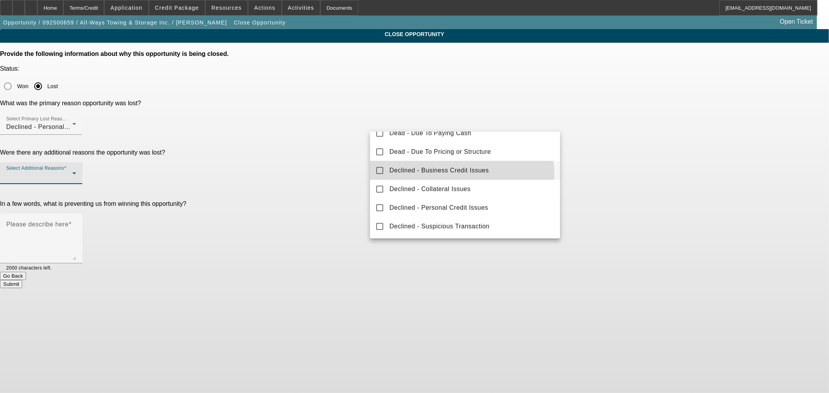
click at [445, 174] on span "Declined - Business Credit Issues" at bounding box center [440, 170] width 100 height 9
click at [310, 142] on div at bounding box center [414, 196] width 829 height 393
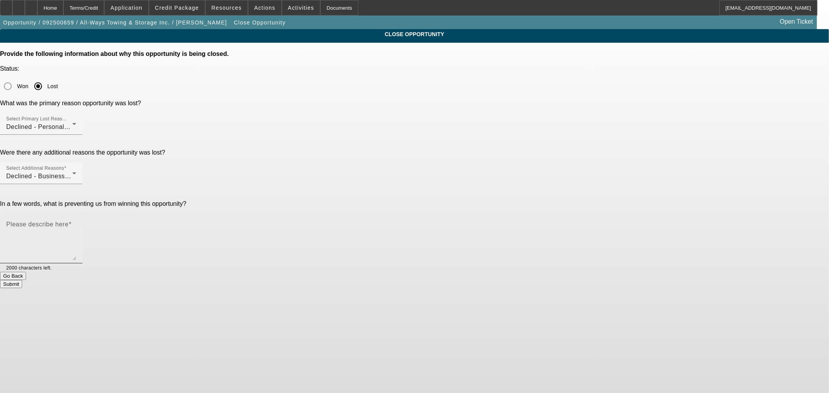
drag, startPoint x: 435, startPoint y: 139, endPoint x: 433, endPoint y: 149, distance: 10.3
click at [435, 140] on form "Provide the following information about why this opportunity is being closed. S…" at bounding box center [414, 170] width 829 height 238
click at [68, 221] on mat-label "Please describe here" at bounding box center [37, 224] width 62 height 7
click at [76, 223] on textarea "Please describe here" at bounding box center [41, 241] width 70 height 37
type textarea "Past due on mortgage + Recent late on 160k loan on paynet"
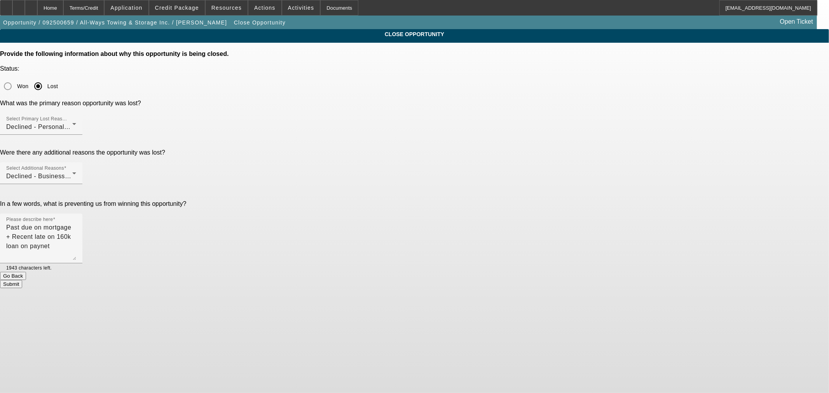
click at [22, 280] on button "Submit" at bounding box center [11, 284] width 22 height 8
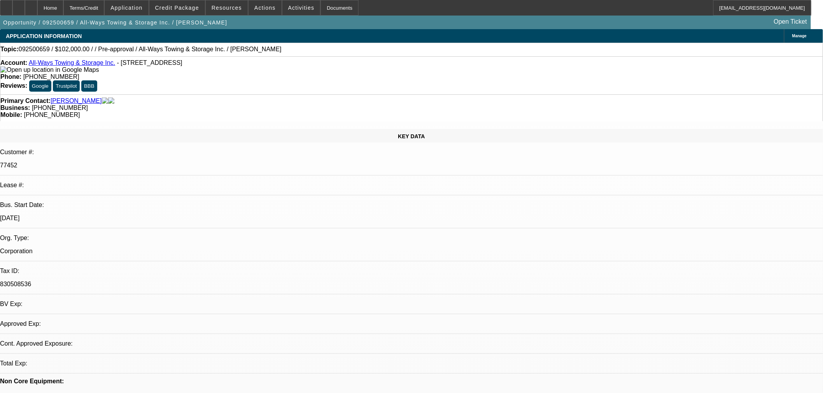
select select "0.15"
select select "2"
select select "0.1"
select select "4"
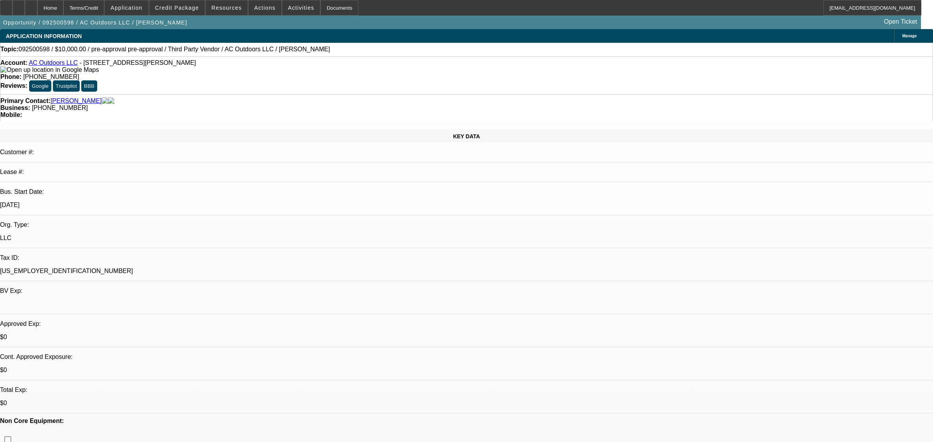
select select "0"
select select "3"
select select "0"
select select "6"
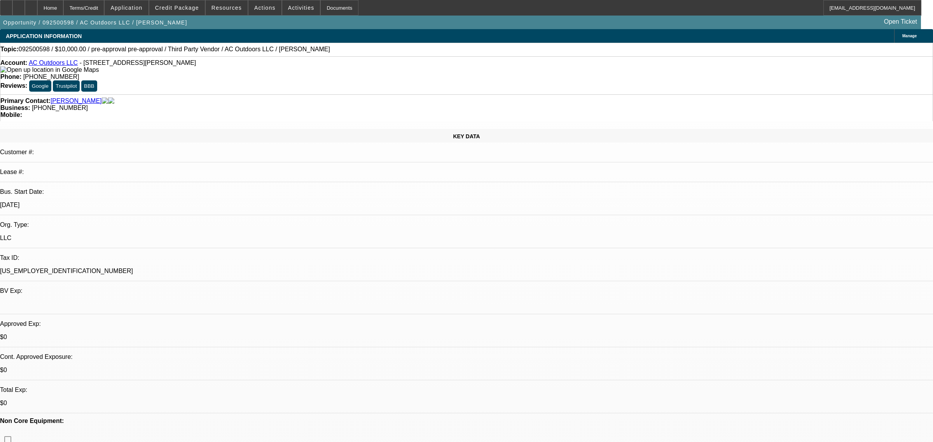
select select "0"
select select "3"
select select "0"
select select "6"
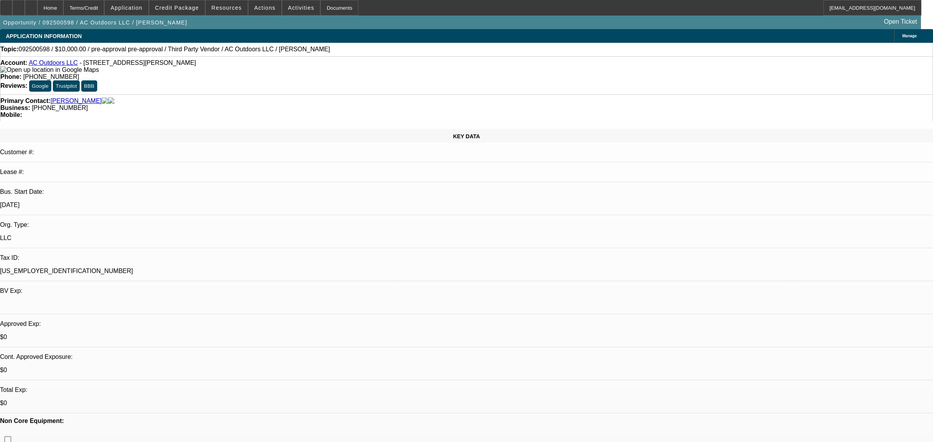
select select "0"
select select "2"
select select "0"
select select "6"
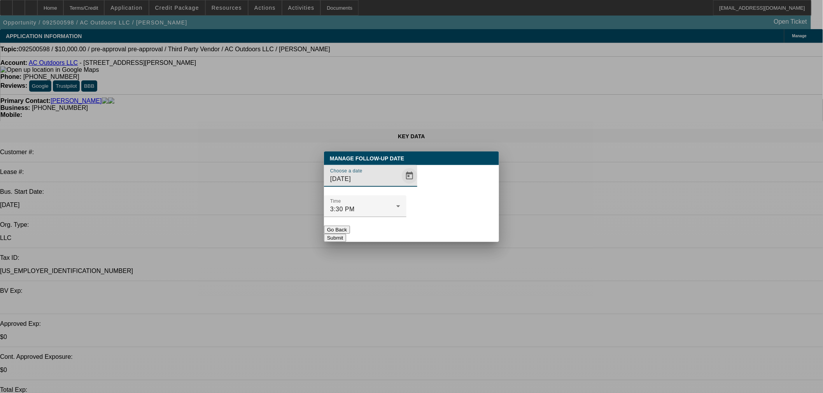
click at [400, 185] on span "Open calendar" at bounding box center [409, 176] width 19 height 19
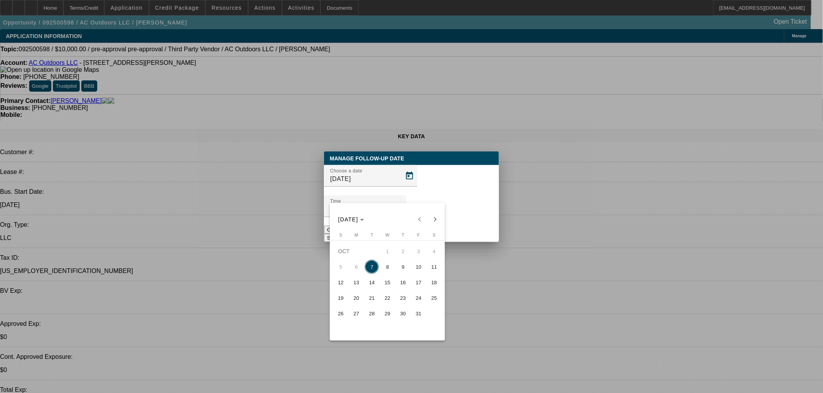
click at [385, 267] on span "8" at bounding box center [387, 267] width 14 height 14
type input "10/8/2025"
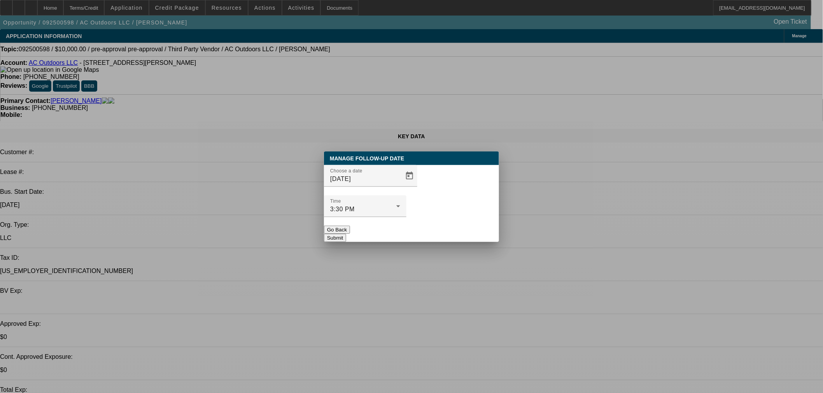
click at [406, 217] on div at bounding box center [365, 221] width 82 height 9
click at [346, 234] on button "Submit" at bounding box center [335, 238] width 22 height 8
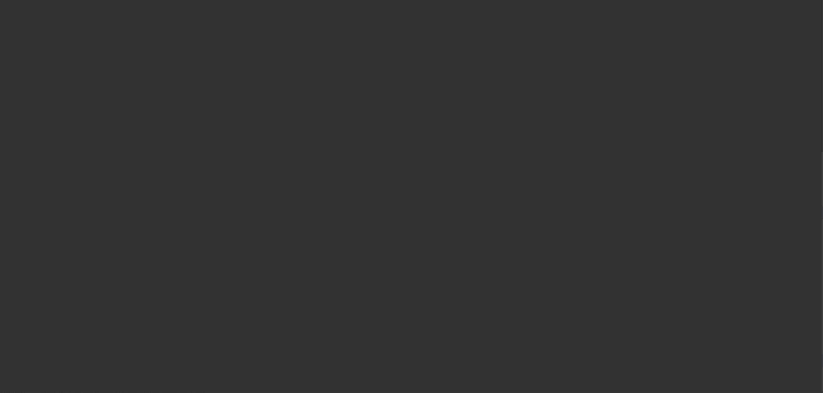
select select "0"
select select "2"
select select "0.1"
select select "4"
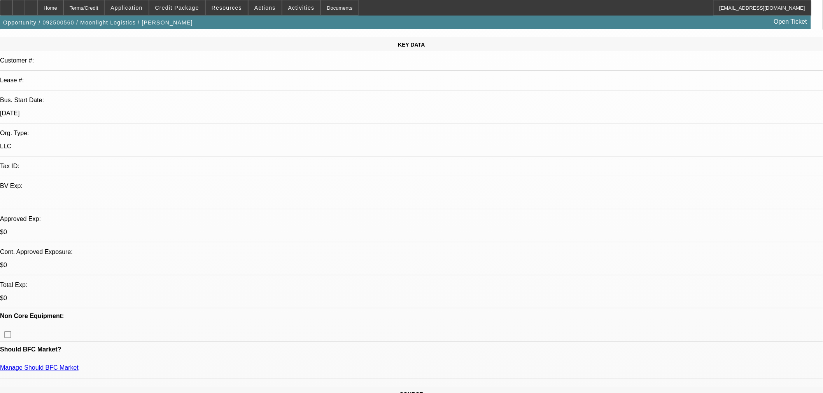
scroll to position [216, 0]
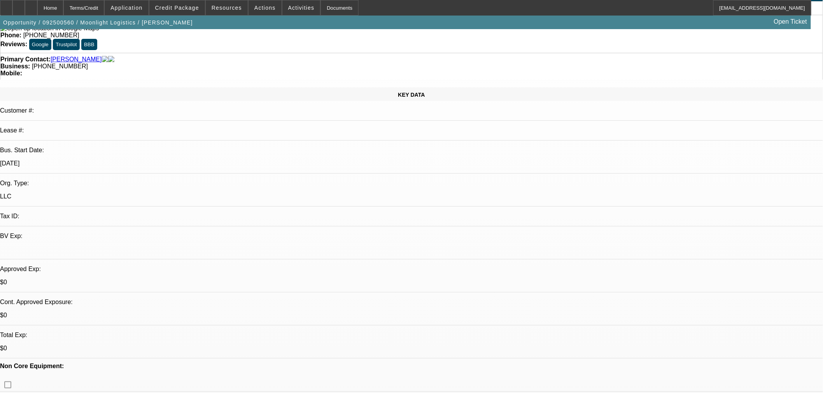
scroll to position [0, 0]
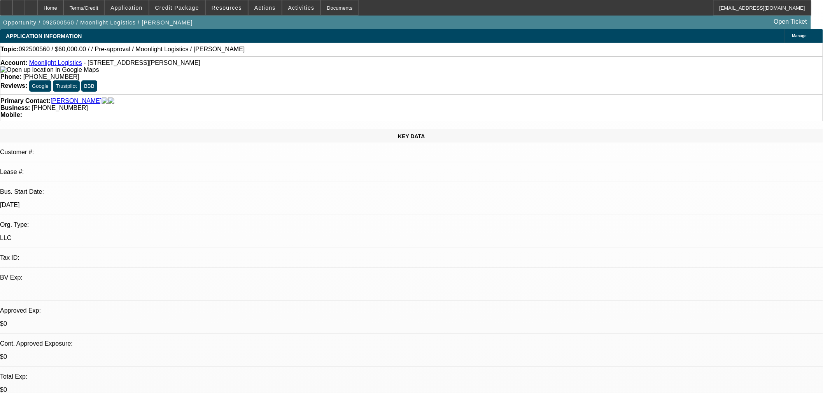
drag, startPoint x: 721, startPoint y: 147, endPoint x: 713, endPoint y: 154, distance: 10.2
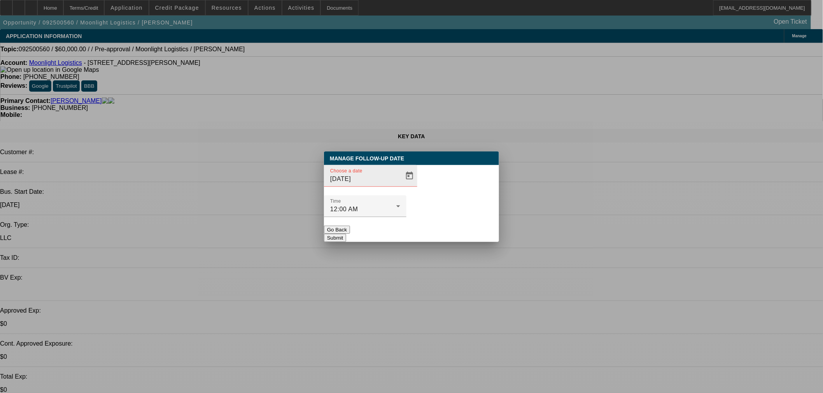
drag, startPoint x: 376, startPoint y: 185, endPoint x: 387, endPoint y: 192, distance: 12.6
click at [376, 187] on div "Choose a date [DATE]" at bounding box center [365, 176] width 70 height 22
click at [400, 185] on span "Open calendar" at bounding box center [409, 176] width 19 height 19
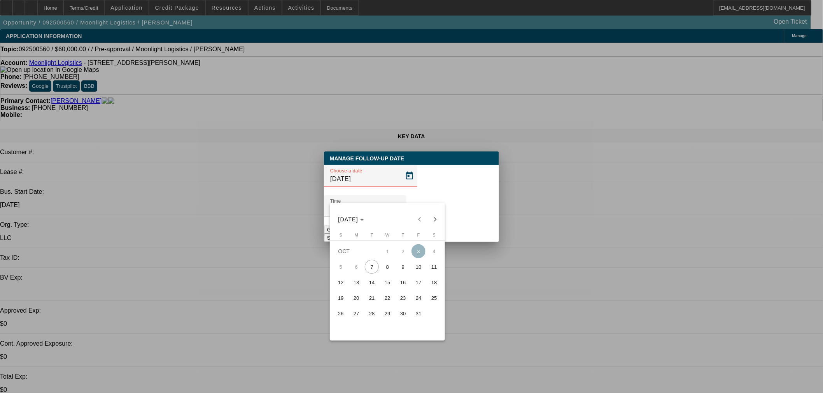
click at [416, 220] on div "[DATE] [DATE]" at bounding box center [387, 220] width 111 height 16
click at [420, 221] on div "[DATE] [DATE]" at bounding box center [387, 220] width 111 height 16
click at [402, 267] on span "9" at bounding box center [403, 267] width 14 height 14
type input "[DATE]"
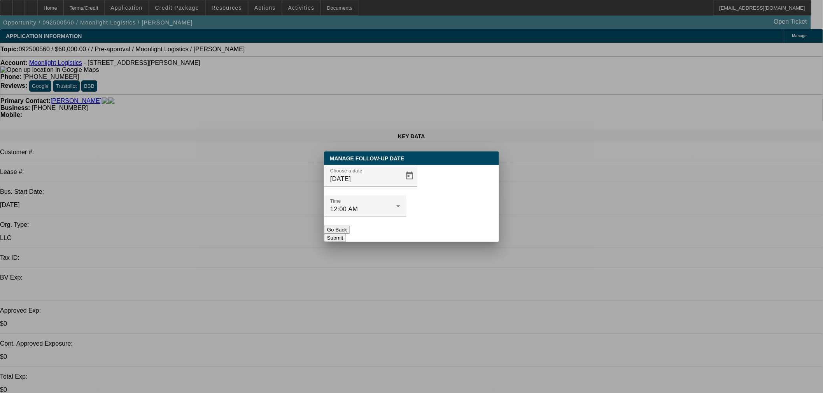
click at [346, 234] on button "Submit" at bounding box center [335, 238] width 22 height 8
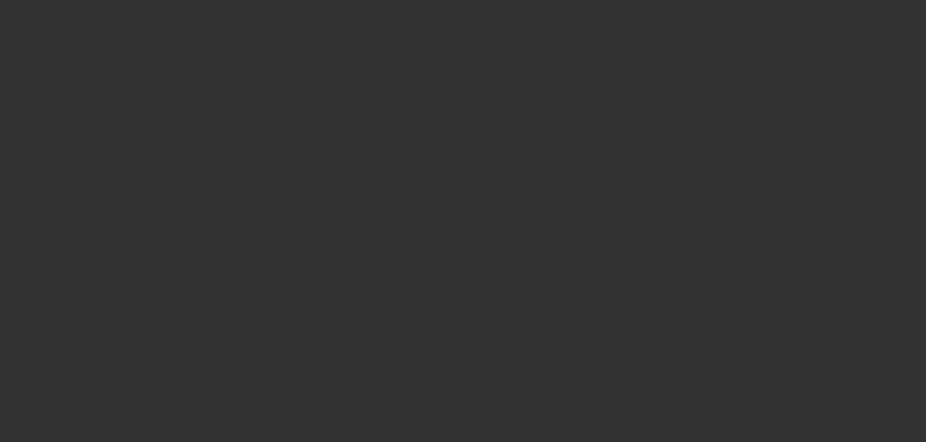
select select "0"
select select "2"
select select "0.1"
select select "4"
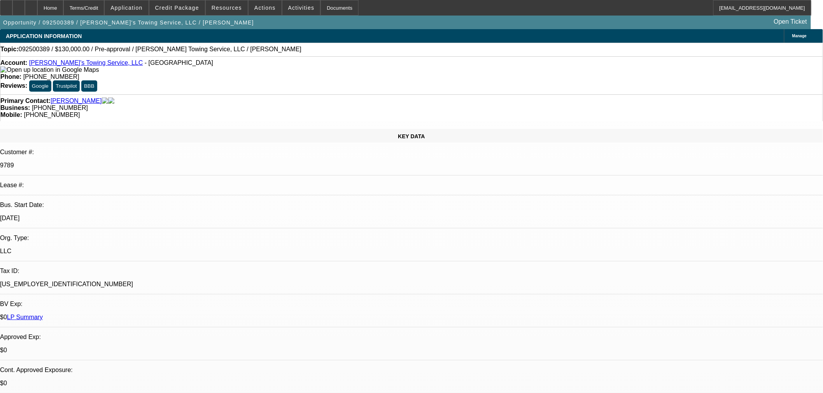
click at [254, 12] on span at bounding box center [264, 7] width 33 height 19
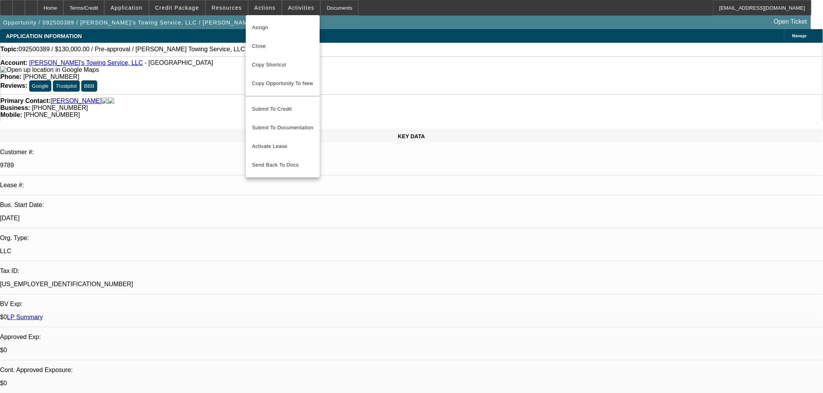
drag, startPoint x: 267, startPoint y: 39, endPoint x: 378, endPoint y: 239, distance: 229.0
click at [380, 239] on div "Assign Close Copy Shortcut Copy Opportunity To New Submit To Credit Submit To D…" at bounding box center [411, 196] width 823 height 393
click at [599, 129] on div at bounding box center [411, 196] width 823 height 393
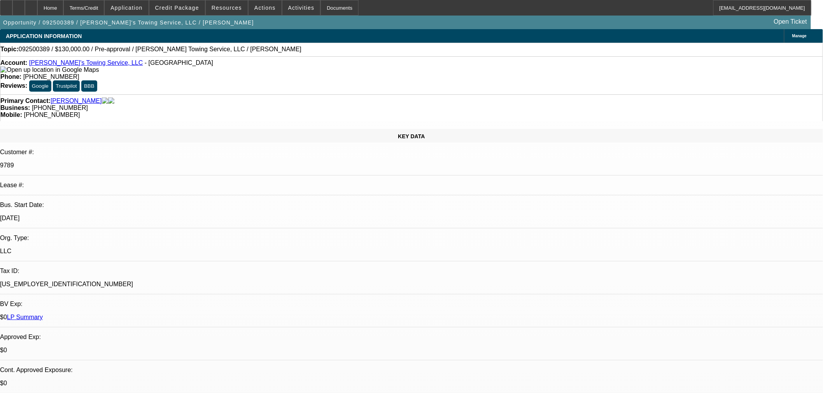
click at [267, 5] on span "Actions" at bounding box center [264, 8] width 21 height 6
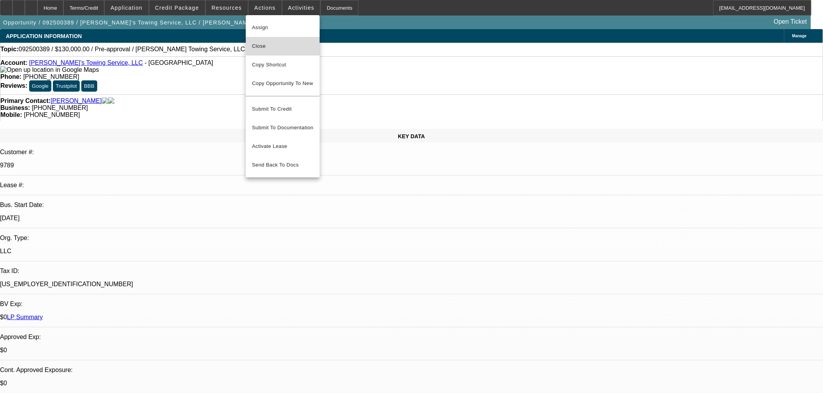
click at [292, 47] on span "Close" at bounding box center [282, 46] width 61 height 9
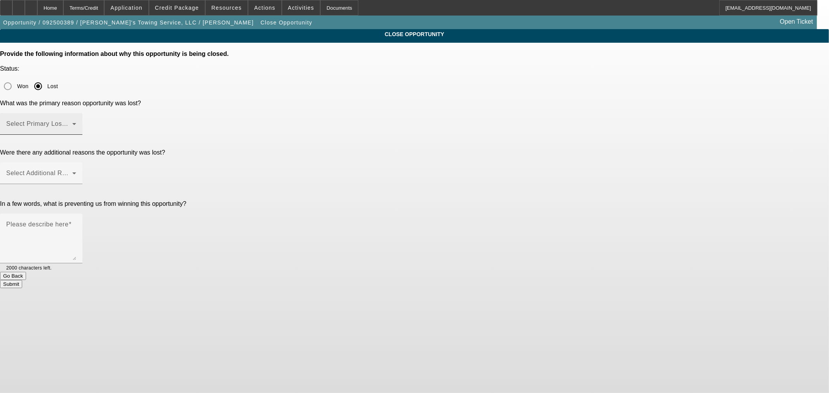
click at [76, 113] on div "Select Primary Lost Reason" at bounding box center [41, 124] width 70 height 22
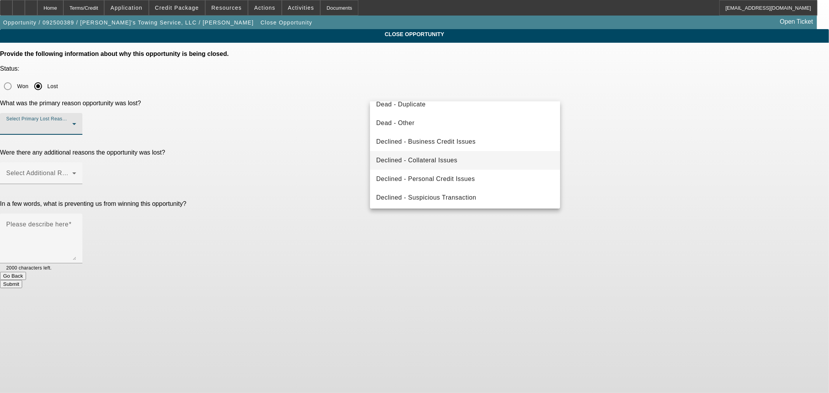
scroll to position [104, 0]
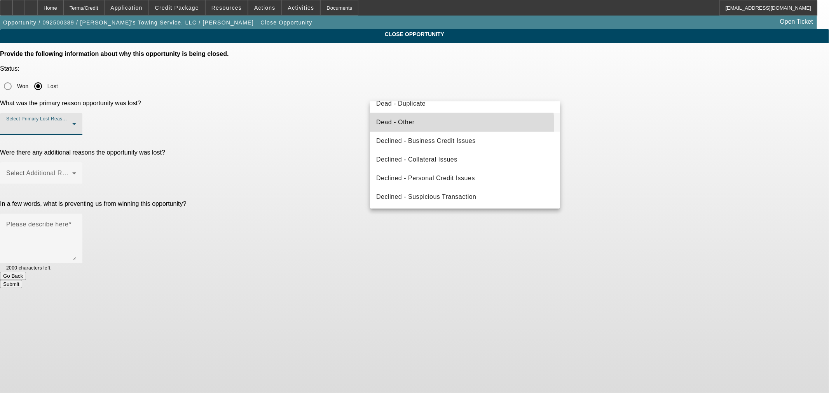
click at [446, 125] on mat-option "Dead - Other" at bounding box center [465, 122] width 190 height 19
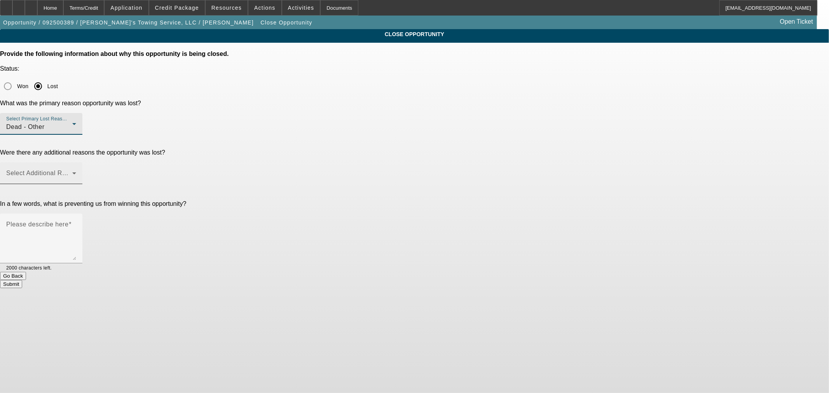
click at [72, 172] on span at bounding box center [39, 176] width 66 height 9
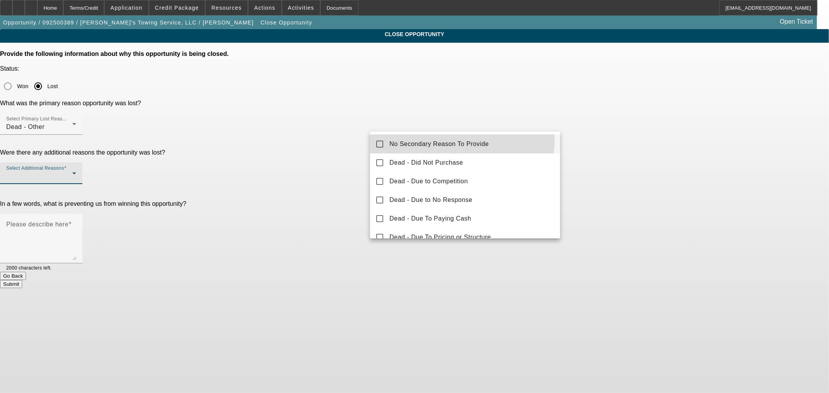
click at [451, 139] on mat-option "No Secondary Reason To Provide" at bounding box center [465, 144] width 190 height 19
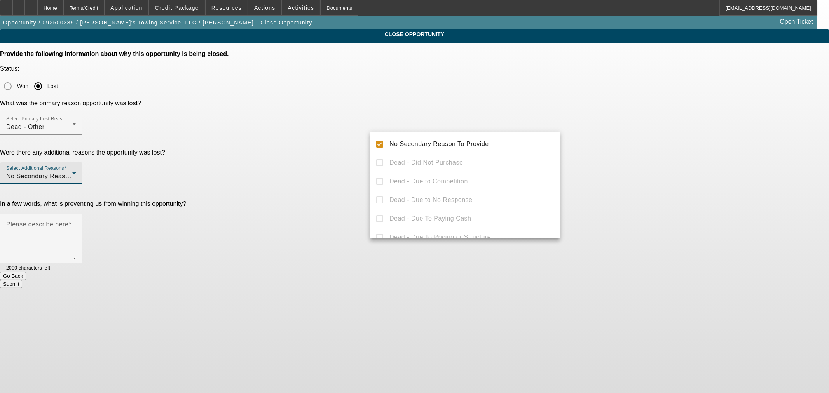
click at [328, 124] on div at bounding box center [414, 196] width 829 height 393
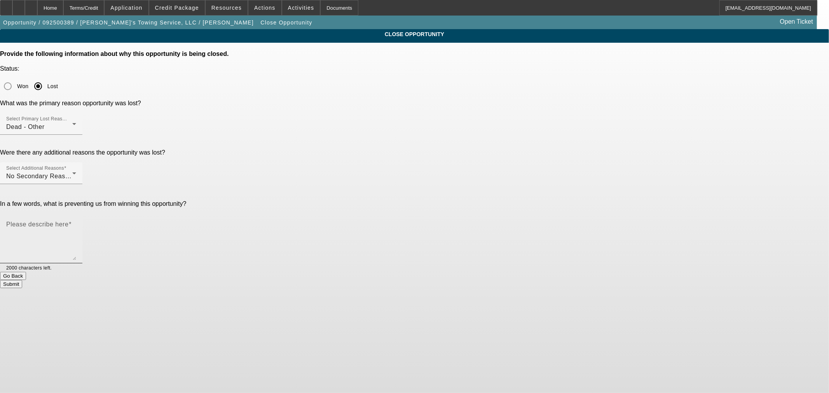
click at [76, 223] on textarea "Please describe here" at bounding box center [41, 241] width 70 height 37
type textarea "F"
type textarea "W"
click at [76, 223] on textarea "Wife and John both have cancer" at bounding box center [41, 241] width 70 height 37
type textarea "Wife and John both have cancer"
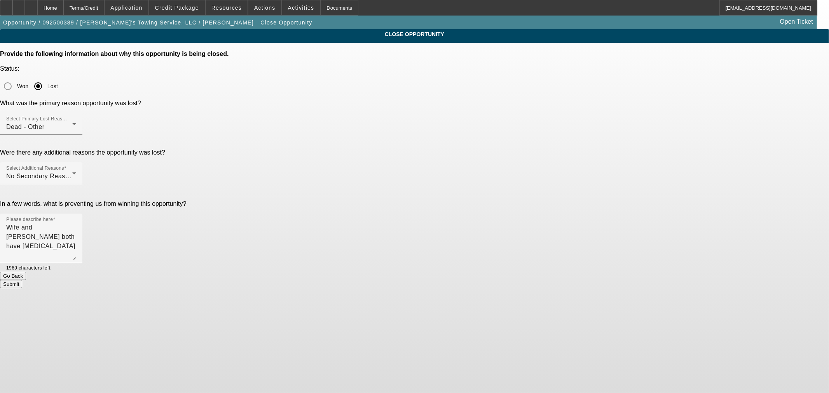
click at [22, 280] on button "Submit" at bounding box center [11, 284] width 22 height 8
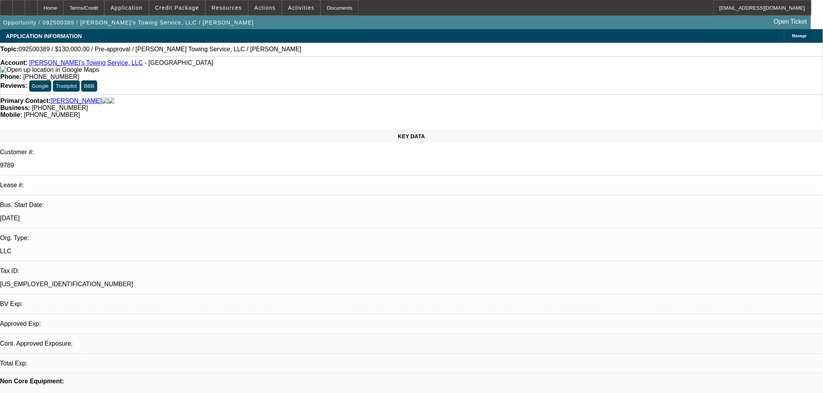
select select "0"
select select "2"
select select "0.1"
select select "4"
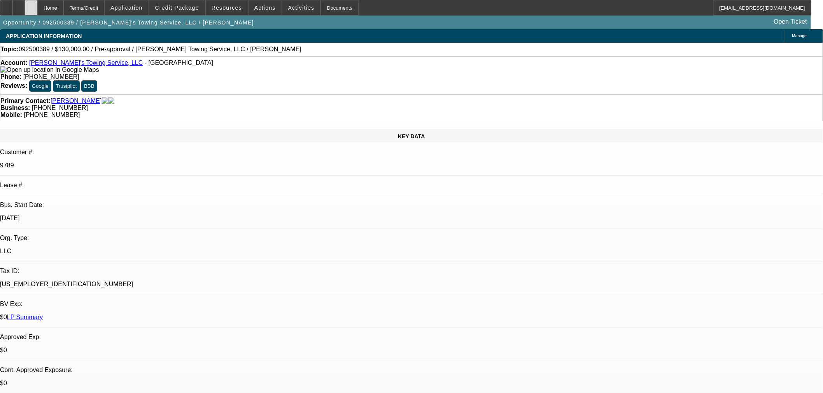
click at [37, 5] on div at bounding box center [31, 8] width 12 height 16
select select "0"
select select "2"
select select "0.1"
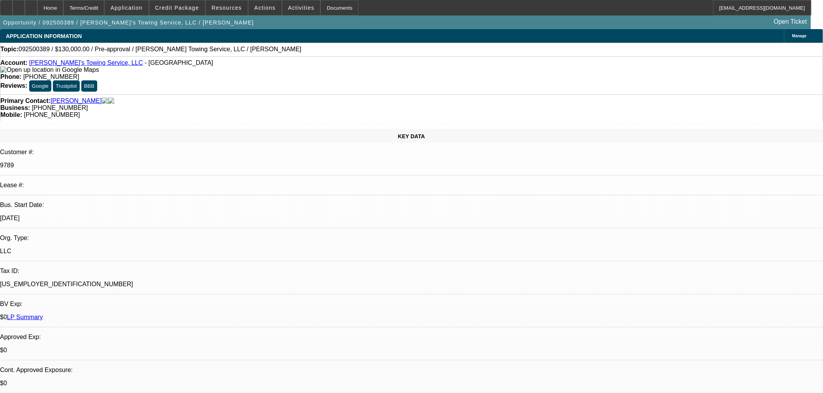
select select "4"
drag, startPoint x: 678, startPoint y: 114, endPoint x: 683, endPoint y: 116, distance: 4.6
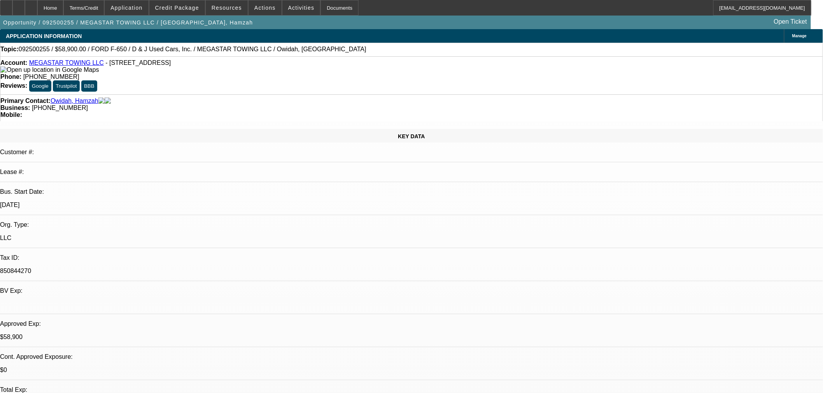
select select "0.15"
select select "2"
select select "0.1"
select select "4"
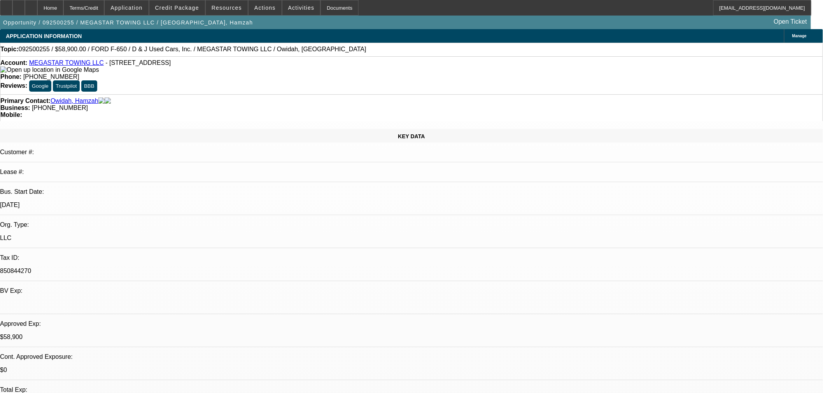
select select "0"
select select "0.1"
select select "4"
select select "0"
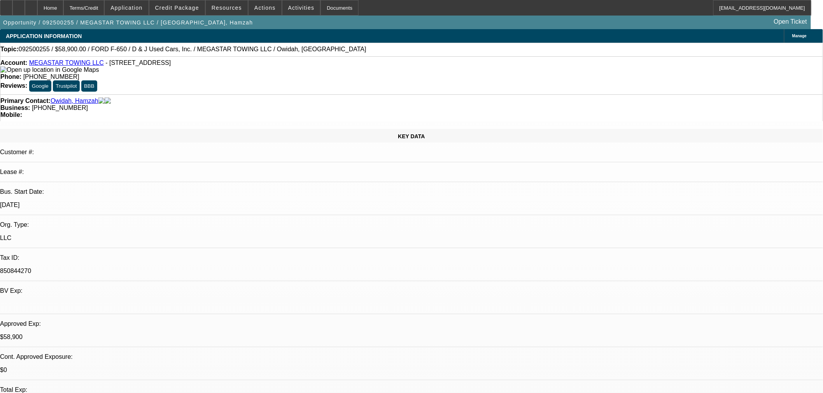
select select "2"
select select "0.1"
select select "4"
select select "0"
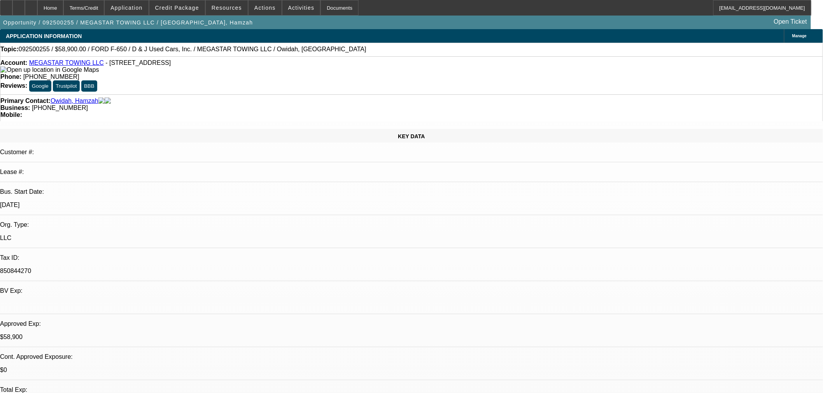
select select "2"
select select "0.1"
select select "4"
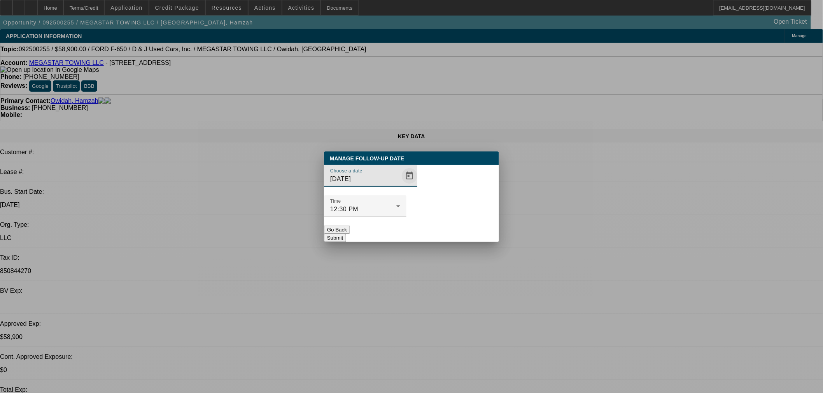
click at [400, 185] on span "Open calendar" at bounding box center [409, 176] width 19 height 19
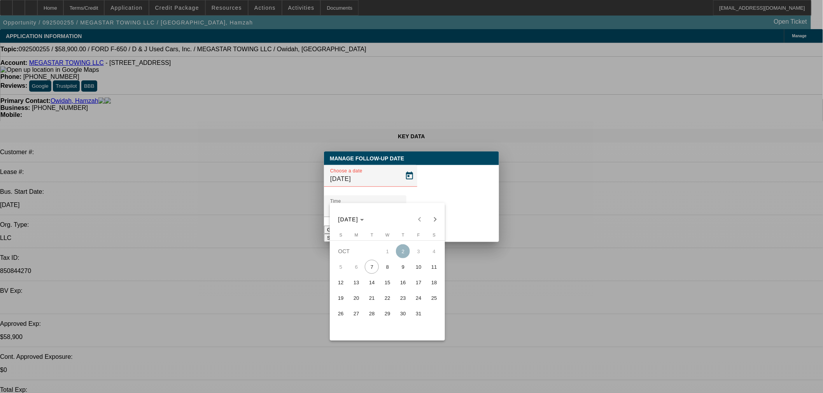
drag, startPoint x: 388, startPoint y: 273, endPoint x: 449, endPoint y: 227, distance: 76.4
click at [391, 271] on span "8" at bounding box center [387, 267] width 14 height 14
type input "[DATE]"
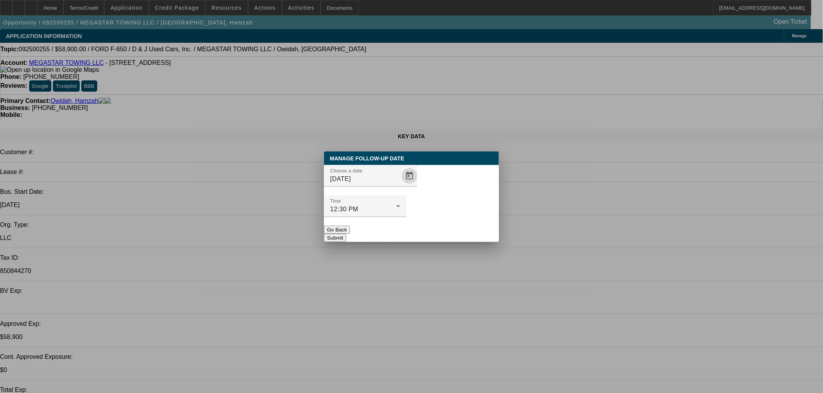
drag, startPoint x: 452, startPoint y: 224, endPoint x: 455, endPoint y: 227, distance: 4.7
click at [346, 234] on button "Submit" at bounding box center [335, 238] width 22 height 8
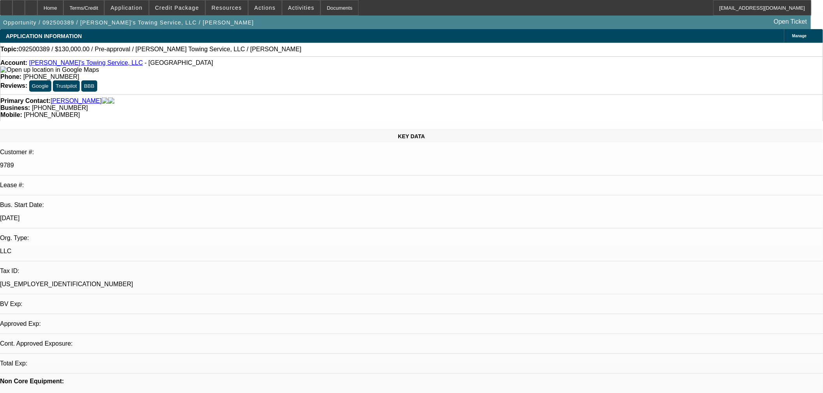
select select "0"
select select "2"
select select "0.1"
select select "4"
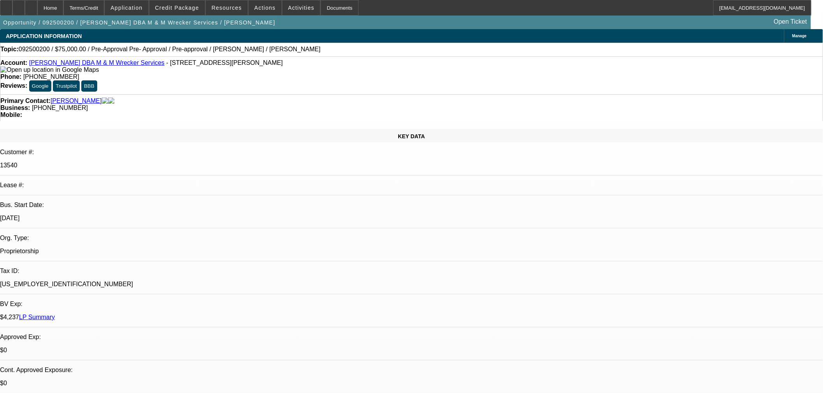
select select "0"
select select "2"
select select "0.1"
select select "4"
select select "0"
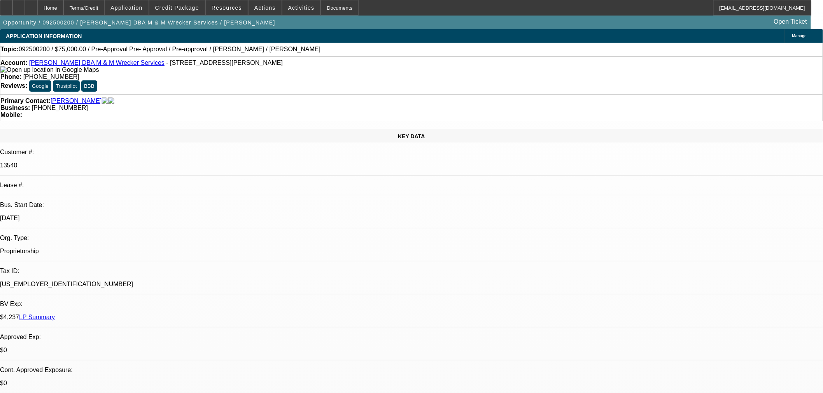
select select "2"
select select "0.1"
select select "4"
select select "0"
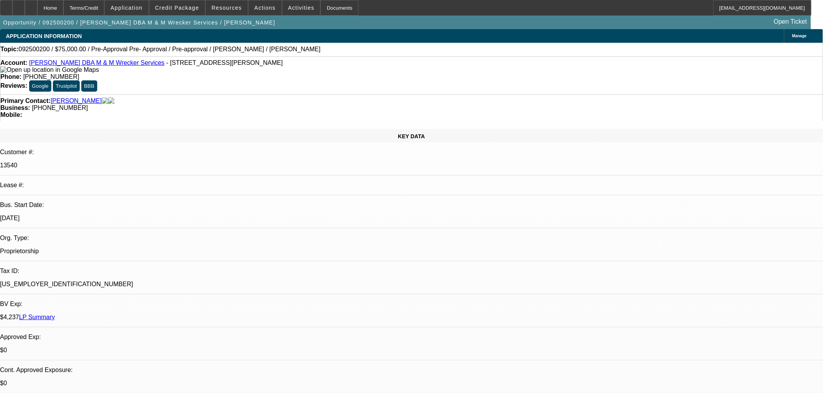
select select "2"
select select "0.1"
select select "4"
select select "0"
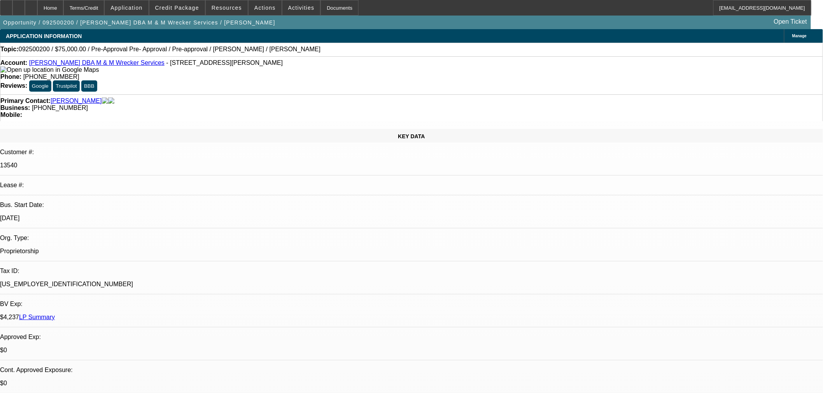
select select "2"
select select "0.1"
select select "4"
